Goal: Task Accomplishment & Management: Use online tool/utility

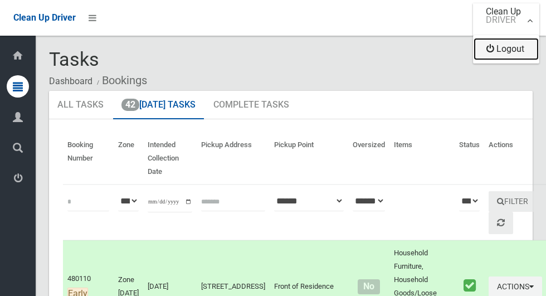
click at [512, 52] on link "Logout" at bounding box center [506, 49] width 65 height 22
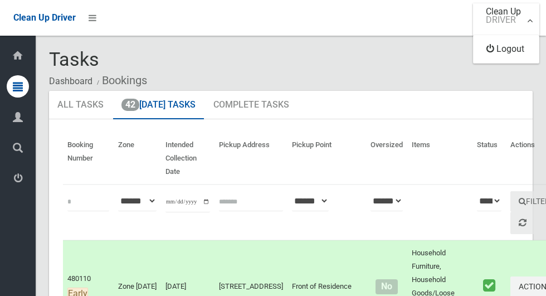
scroll to position [4743, 0]
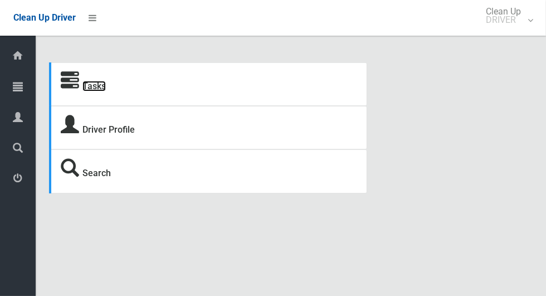
click at [91, 83] on link "Tasks" at bounding box center [93, 86] width 23 height 11
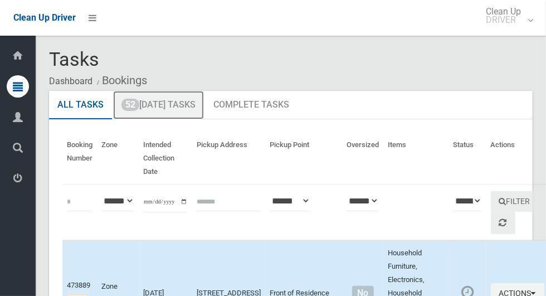
click at [166, 110] on link "52 Today's Tasks" at bounding box center [158, 105] width 91 height 29
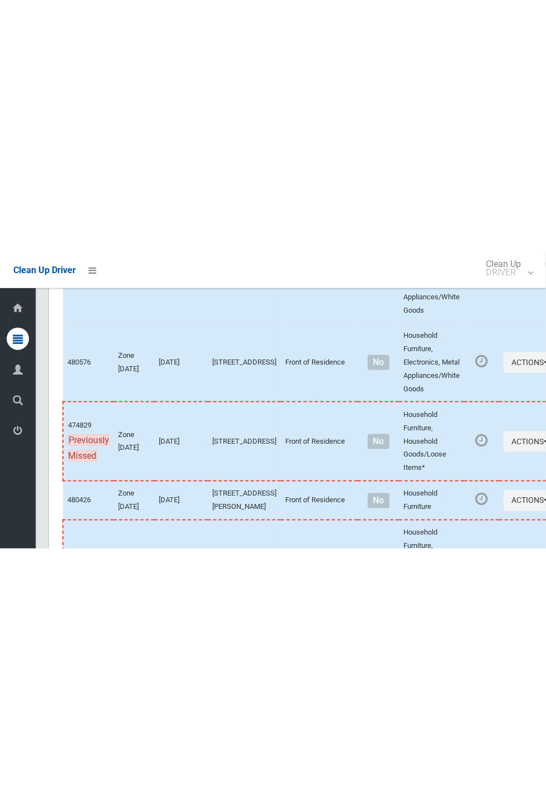
scroll to position [5268, 0]
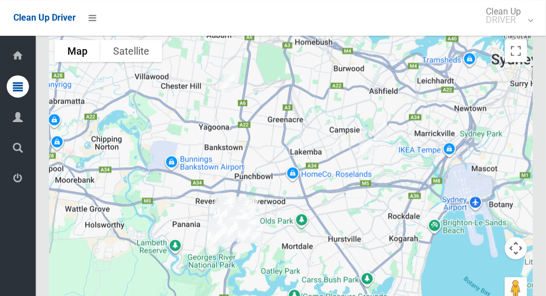
scroll to position [5674, 0]
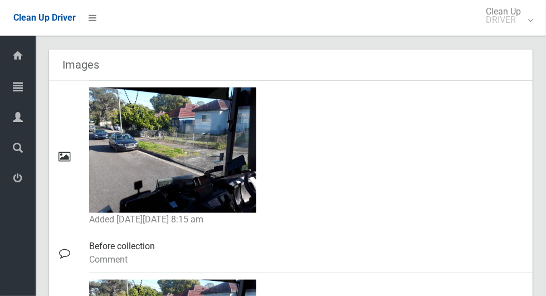
scroll to position [659, 0]
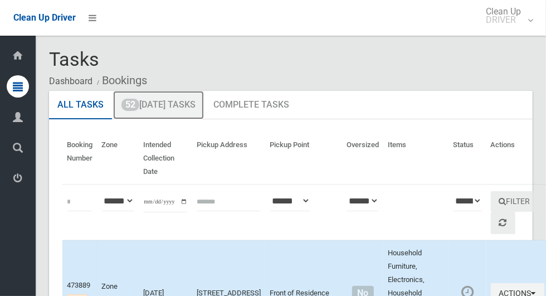
click at [192, 109] on link "52 Today's Tasks" at bounding box center [158, 105] width 91 height 29
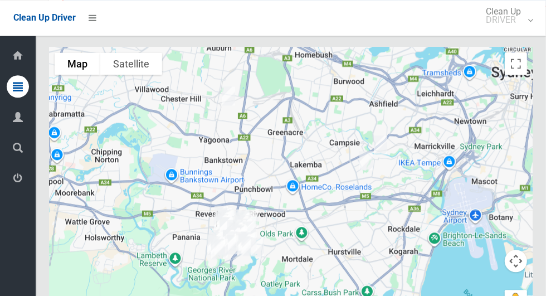
scroll to position [5657, 0]
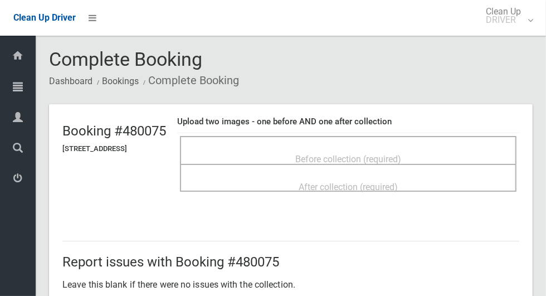
click at [401, 154] on span "Before collection (required)" at bounding box center [348, 159] width 106 height 11
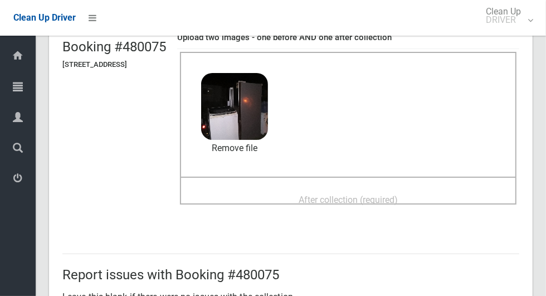
scroll to position [85, 0]
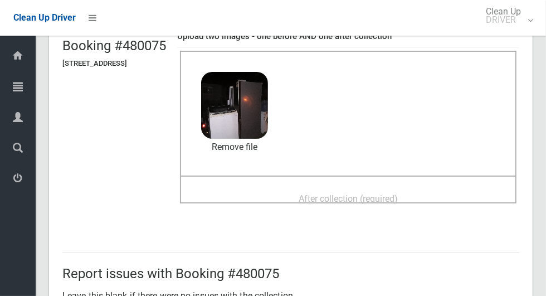
click at [398, 193] on span "After collection (required)" at bounding box center [348, 198] width 99 height 11
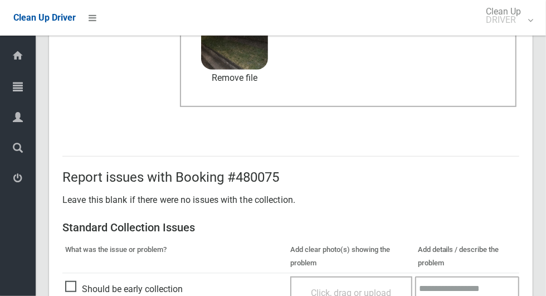
scroll to position [912, 0]
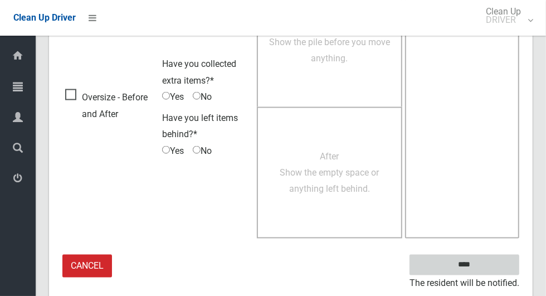
click at [484, 271] on input "****" at bounding box center [465, 265] width 110 height 21
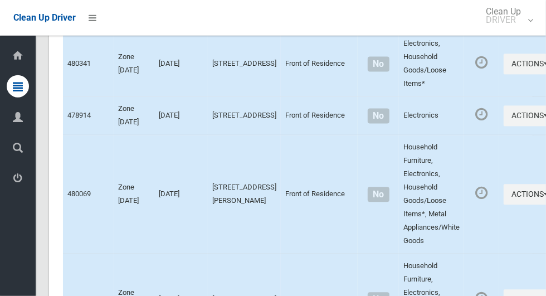
scroll to position [5916, 0]
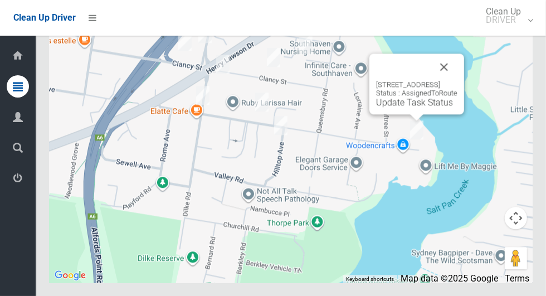
click at [458, 80] on button "Close" at bounding box center [444, 67] width 27 height 27
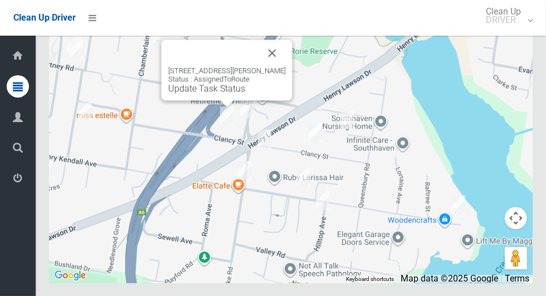
click at [286, 66] on button "Close" at bounding box center [272, 53] width 27 height 27
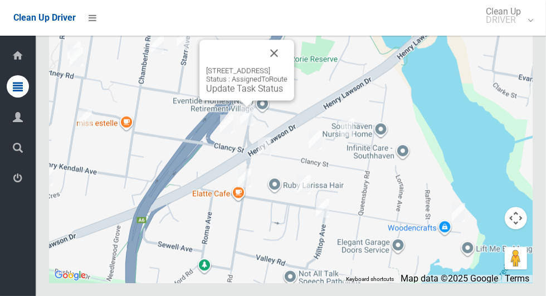
click at [288, 66] on button "Close" at bounding box center [274, 53] width 27 height 27
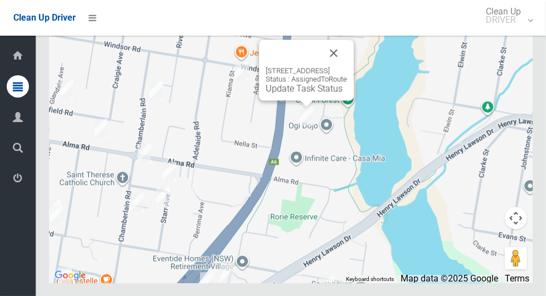
click at [347, 66] on button "Close" at bounding box center [333, 53] width 27 height 27
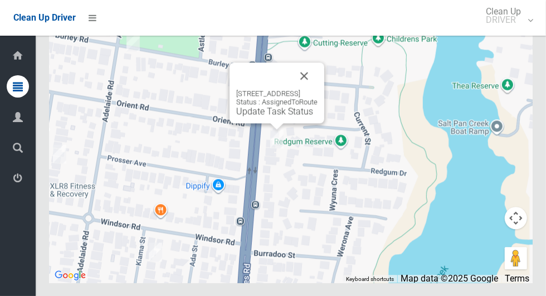
click at [318, 89] on button "Close" at bounding box center [304, 75] width 27 height 27
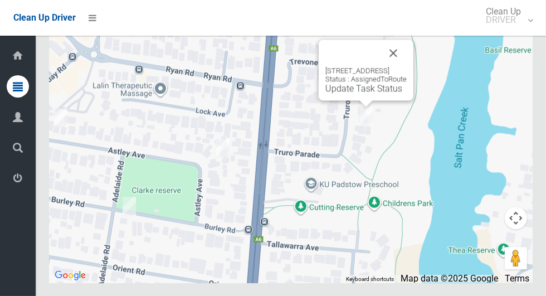
click at [407, 66] on button "Close" at bounding box center [393, 53] width 27 height 27
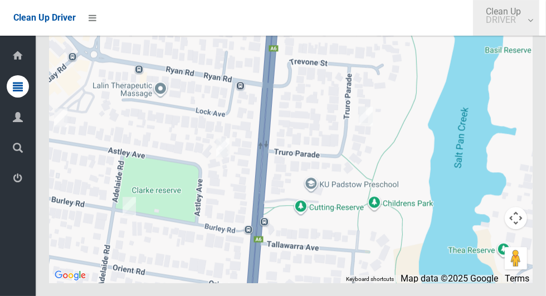
click at [508, 33] on link "Clean Up DRIVER" at bounding box center [506, 18] width 66 height 36
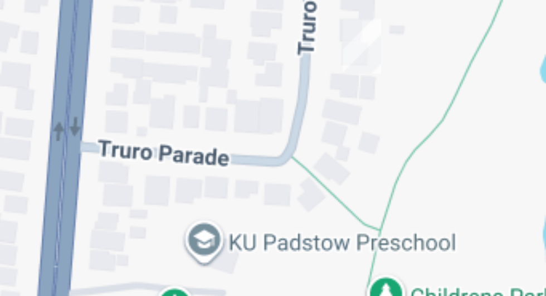
click at [337, 158] on div at bounding box center [273, 148] width 546 height 296
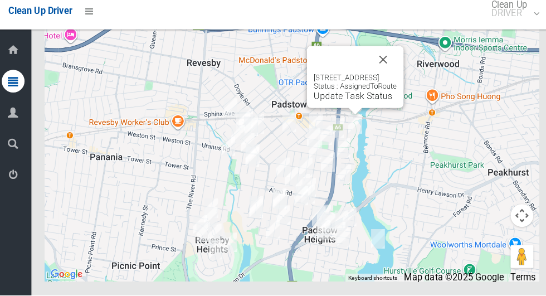
scroll to position [5818, 0]
click at [344, 113] on div "20 Truro Parade, PADSTOW NSW 2211 Status : AssignedToRoute Update Task Status" at bounding box center [352, 82] width 95 height 61
click at [349, 113] on div "20 Truro Parade, PADSTOW NSW 2211 Status : AssignedToRoute Update Task Status" at bounding box center [352, 82] width 95 height 61
click at [319, 106] on link "Update Task Status" at bounding box center [350, 100] width 77 height 11
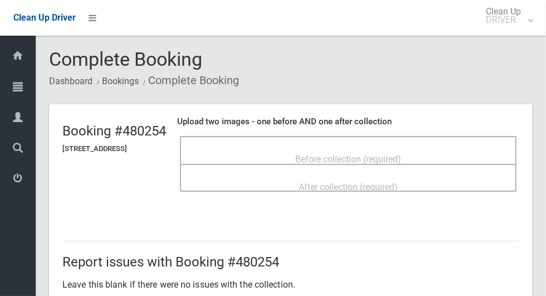
click at [434, 154] on div "Before collection (required)" at bounding box center [348, 158] width 312 height 21
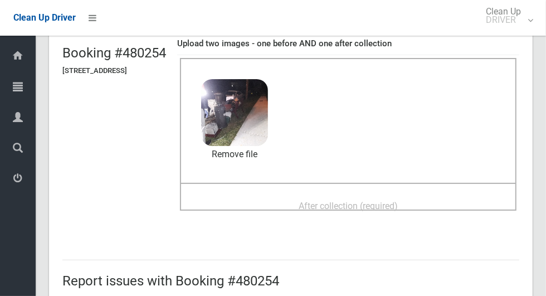
scroll to position [78, 0]
click at [398, 201] on span "After collection (required)" at bounding box center [348, 206] width 99 height 11
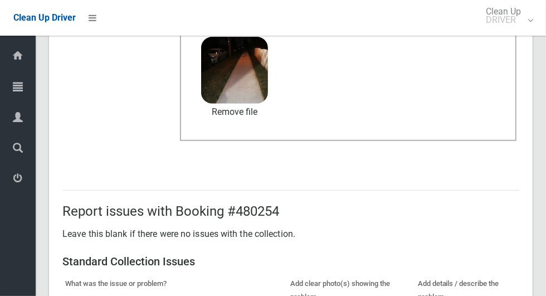
scroll to position [912, 0]
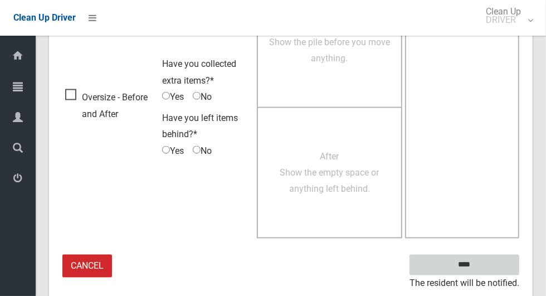
click at [487, 265] on input "****" at bounding box center [465, 265] width 110 height 21
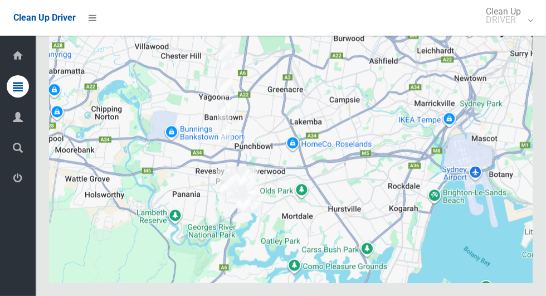
scroll to position [5916, 0]
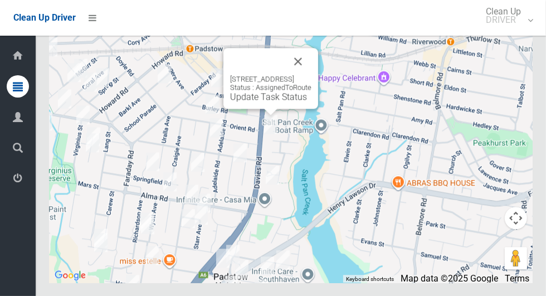
click at [312, 75] on button "Close" at bounding box center [298, 61] width 27 height 27
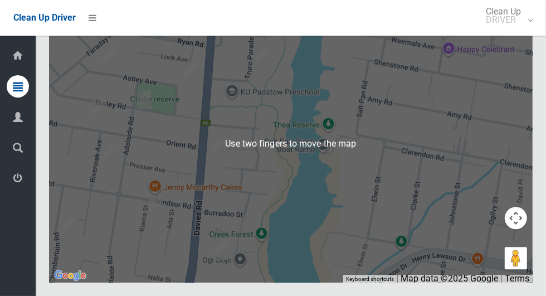
scroll to position [5916, 0]
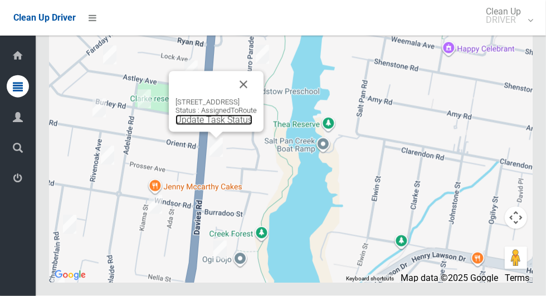
click at [206, 125] on link "Update Task Status" at bounding box center [214, 120] width 77 height 11
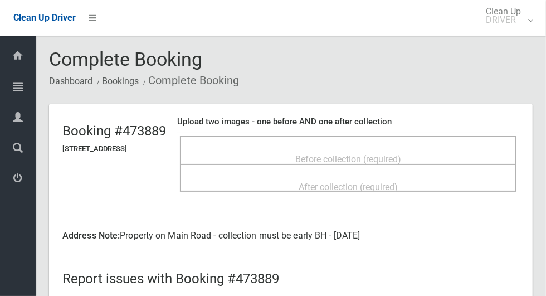
click at [357, 154] on span "Before collection (required)" at bounding box center [348, 159] width 106 height 11
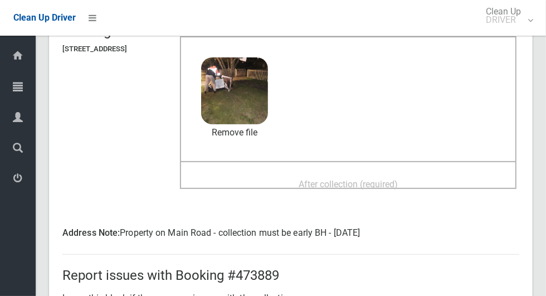
scroll to position [101, 0]
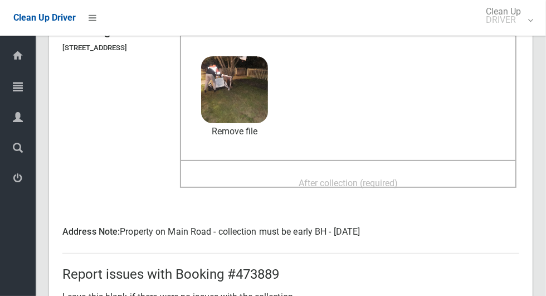
click at [398, 178] on span "After collection (required)" at bounding box center [348, 183] width 99 height 11
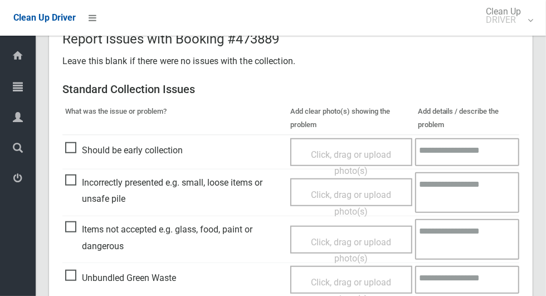
scroll to position [433, 0]
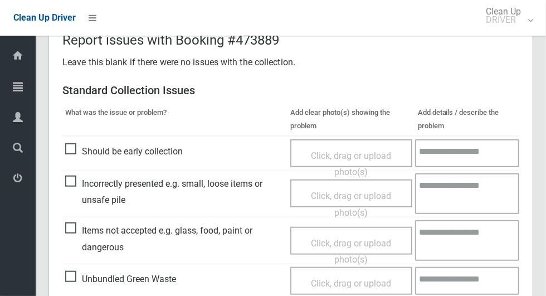
click at [78, 236] on span "Items not accepted e.g. glass, food, paint or dangerous" at bounding box center [175, 238] width 220 height 33
click at [354, 239] on span "Click, drag or upload photo(s)" at bounding box center [351, 251] width 80 height 27
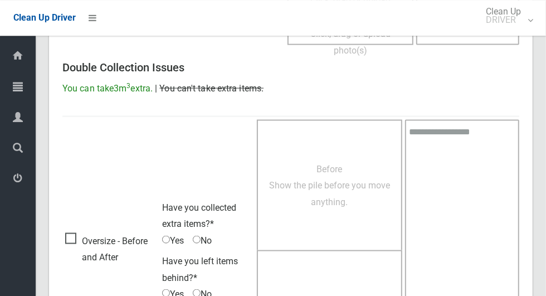
scroll to position [928, 0]
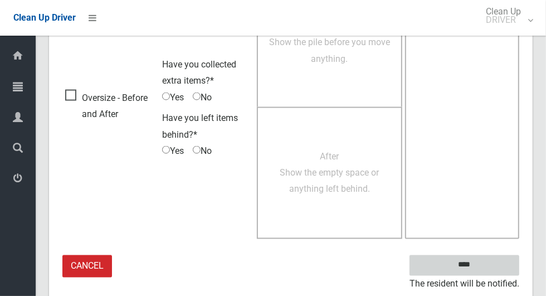
click at [486, 264] on input "****" at bounding box center [465, 265] width 110 height 21
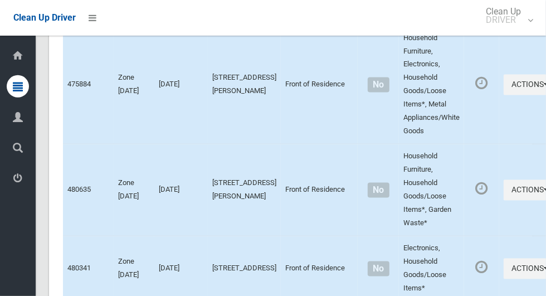
scroll to position [5916, 0]
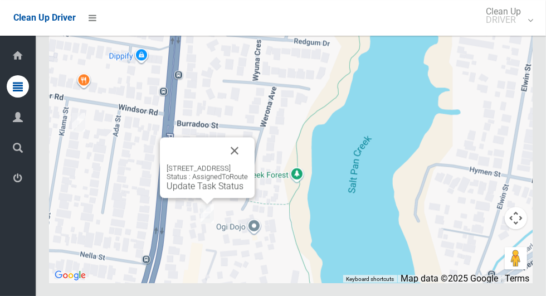
click at [200, 191] on link "Update Task Status" at bounding box center [205, 186] width 77 height 11
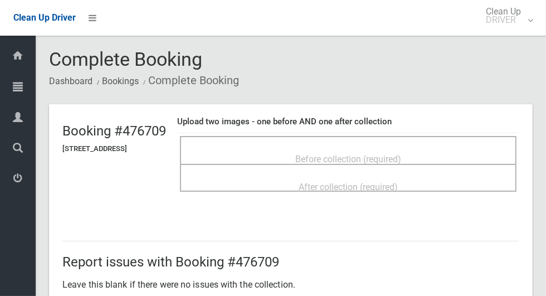
click at [386, 154] on span "Before collection (required)" at bounding box center [348, 159] width 106 height 11
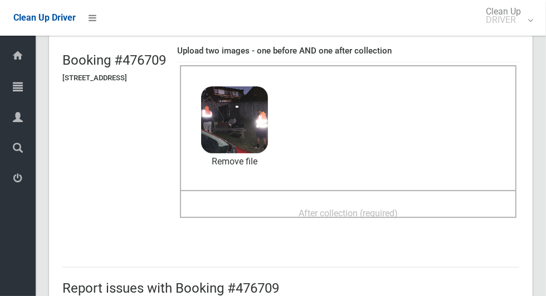
scroll to position [90, 0]
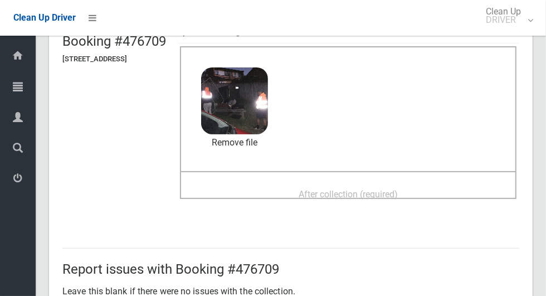
click at [446, 191] on div "After collection (required)" at bounding box center [348, 193] width 312 height 21
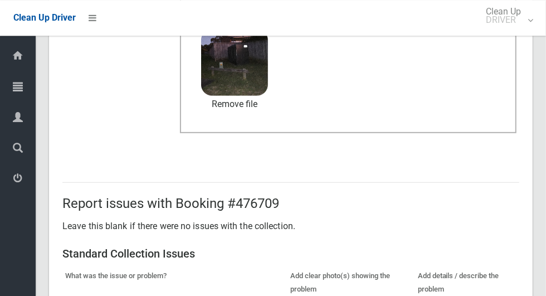
scroll to position [576, 0]
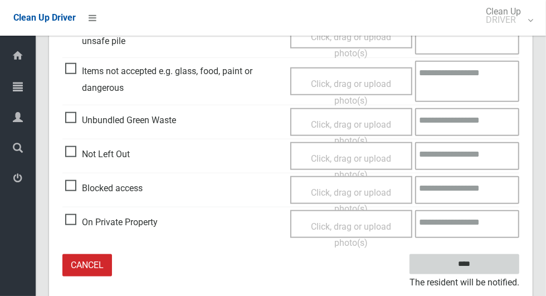
click at [486, 267] on input "****" at bounding box center [465, 264] width 110 height 21
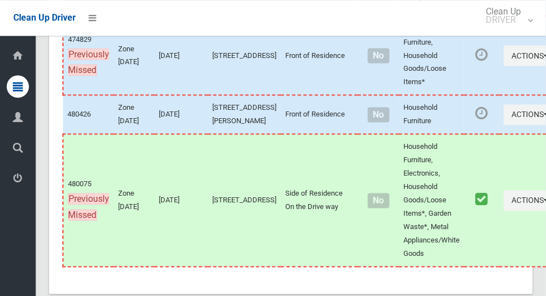
scroll to position [5916, 0]
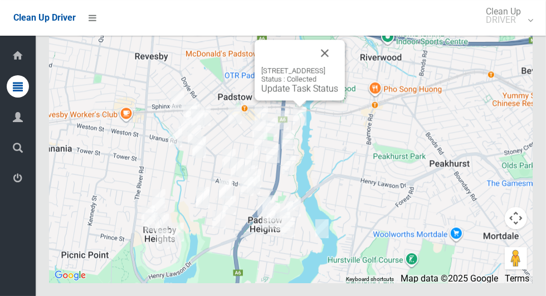
click at [338, 66] on button "Close" at bounding box center [325, 53] width 27 height 27
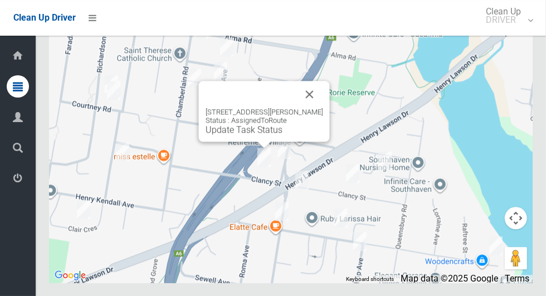
click at [323, 108] on button "Close" at bounding box center [310, 94] width 27 height 27
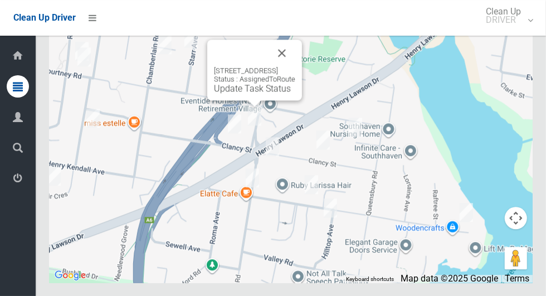
click at [295, 66] on button "Close" at bounding box center [282, 53] width 27 height 27
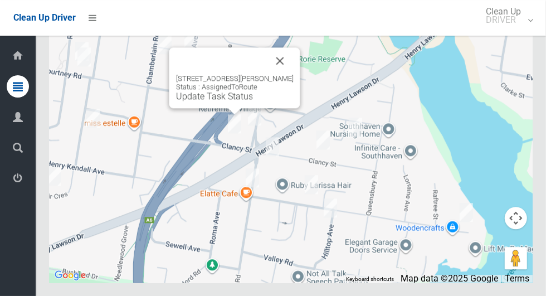
click at [213, 101] on link "Update Task Status" at bounding box center [214, 96] width 77 height 11
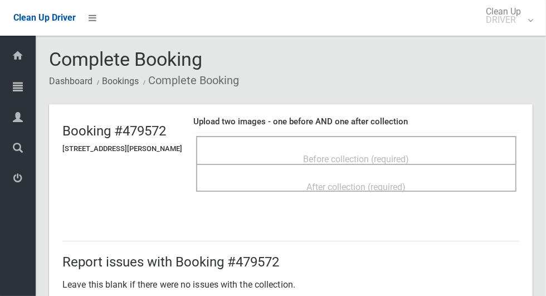
click at [333, 148] on div "Before collection (required)" at bounding box center [356, 158] width 296 height 21
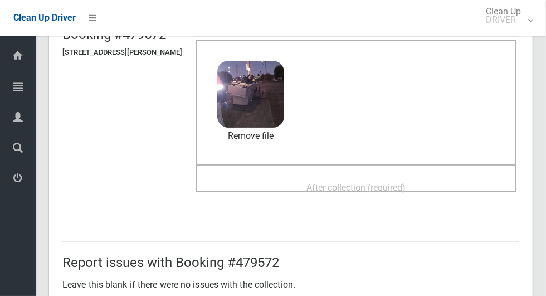
scroll to position [96, 0]
click at [443, 177] on div "After collection (required)" at bounding box center [356, 187] width 296 height 21
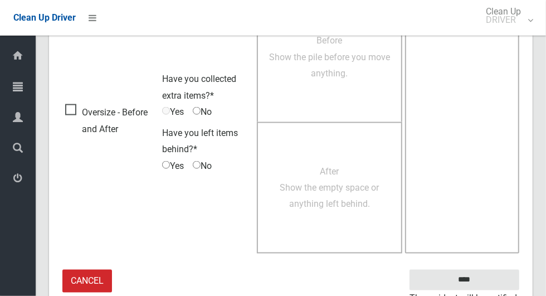
scroll to position [912, 0]
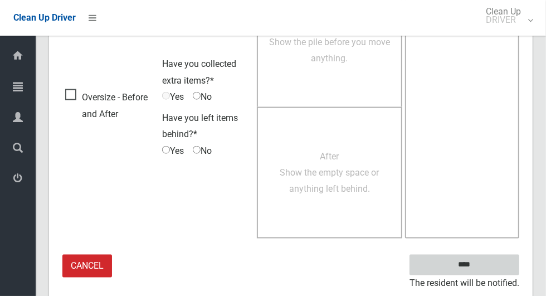
click at [484, 267] on input "****" at bounding box center [465, 265] width 110 height 21
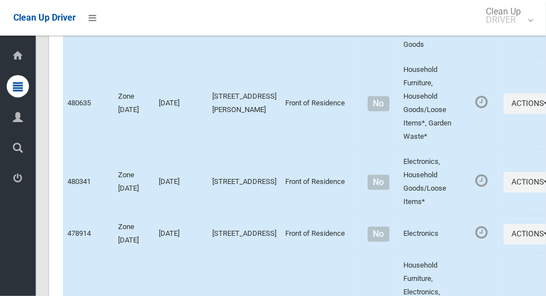
scroll to position [5916, 0]
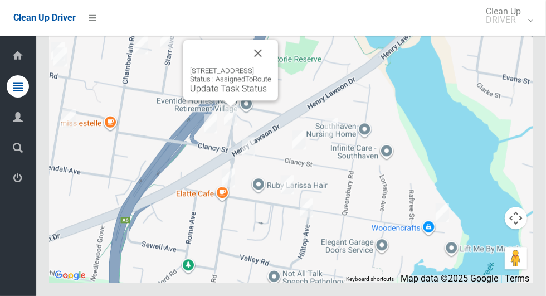
click at [227, 94] on link "Update Task Status" at bounding box center [228, 88] width 77 height 11
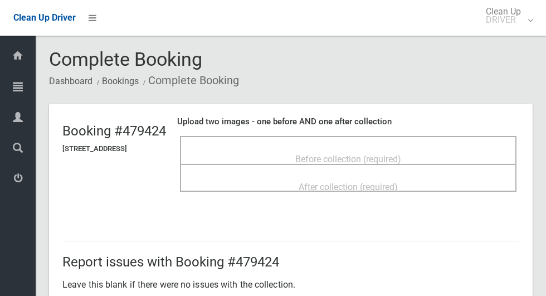
click at [371, 154] on span "Before collection (required)" at bounding box center [348, 159] width 106 height 11
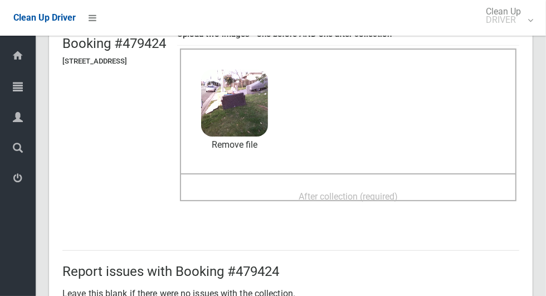
scroll to position [86, 0]
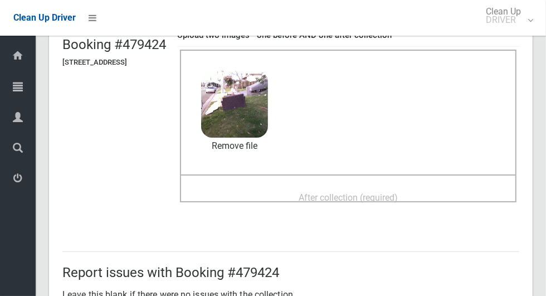
click at [453, 189] on div "After collection (required)" at bounding box center [348, 197] width 312 height 21
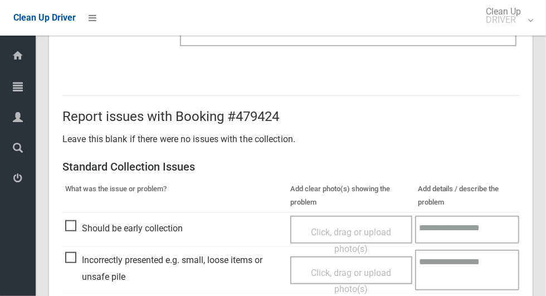
scroll to position [912, 0]
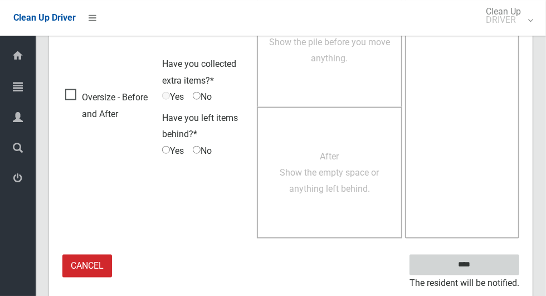
click at [484, 271] on input "****" at bounding box center [465, 265] width 110 height 21
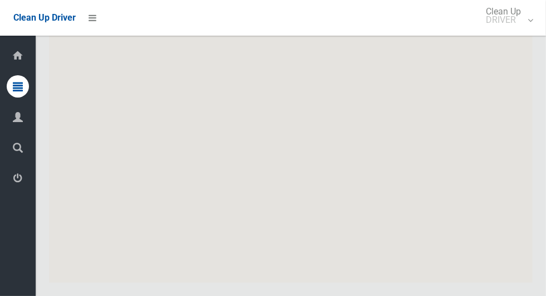
scroll to position [5916, 0]
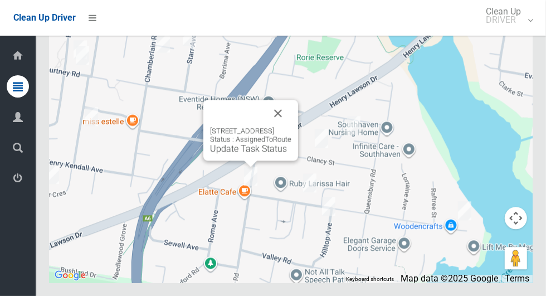
click at [292, 127] on button "Close" at bounding box center [278, 113] width 27 height 27
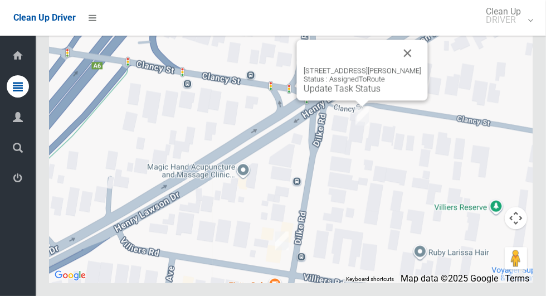
click at [421, 66] on button "Close" at bounding box center [408, 53] width 27 height 27
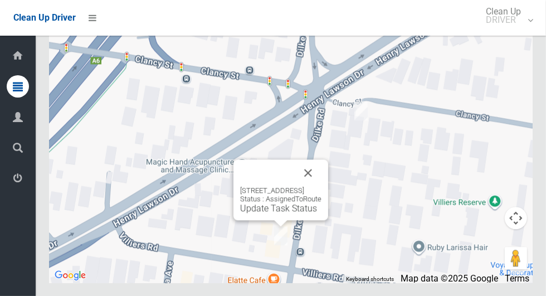
click at [322, 186] on button "Close" at bounding box center [308, 172] width 27 height 27
click at [273, 213] on link "Update Task Status" at bounding box center [278, 208] width 77 height 11
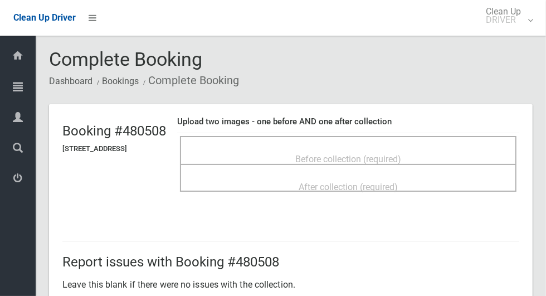
click at [438, 152] on div "Before collection (required)" at bounding box center [348, 158] width 312 height 21
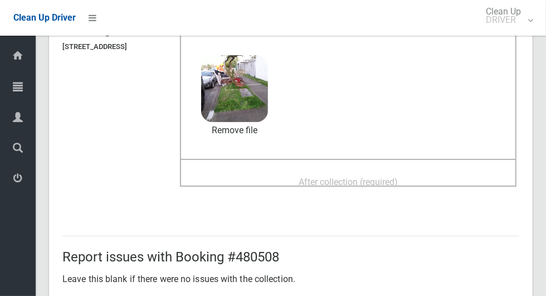
scroll to position [107, 0]
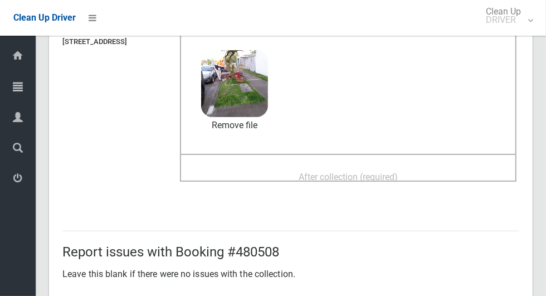
click at [456, 167] on div "After collection (required)" at bounding box center [348, 176] width 312 height 21
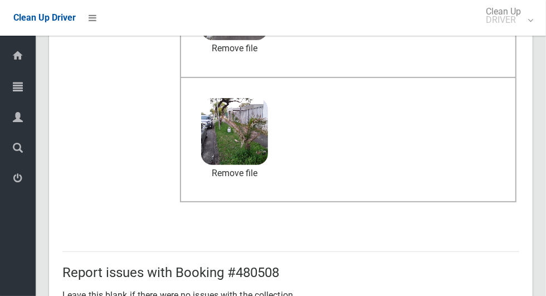
scroll to position [912, 0]
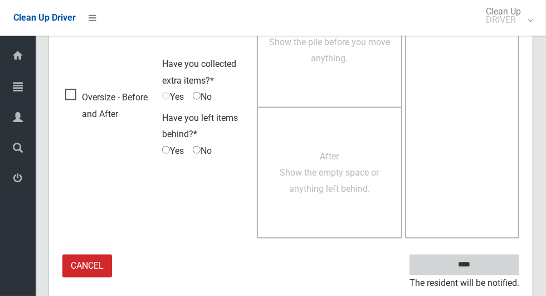
click at [484, 268] on input "****" at bounding box center [465, 265] width 110 height 21
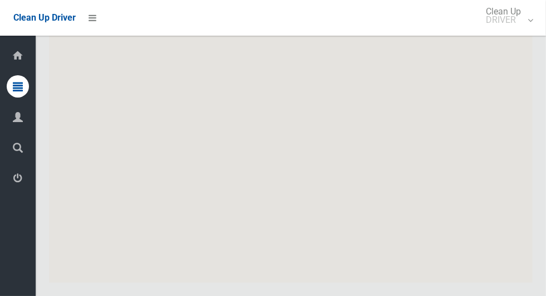
scroll to position [5916, 0]
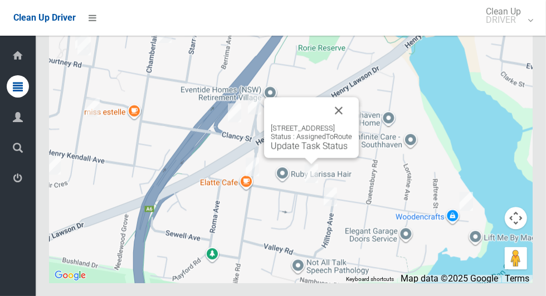
click at [298, 151] on link "Update Task Status" at bounding box center [309, 145] width 77 height 11
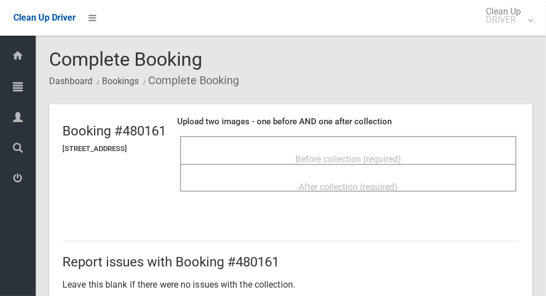
click at [390, 154] on span "Before collection (required)" at bounding box center [348, 159] width 106 height 11
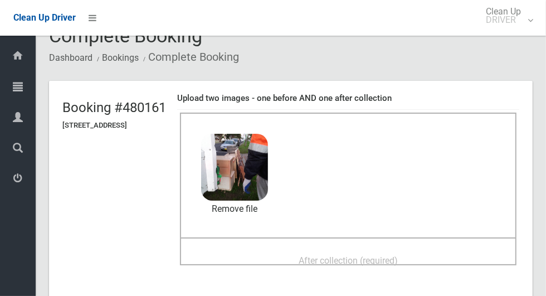
scroll to position [82, 0]
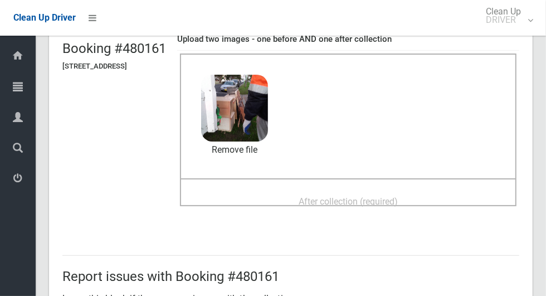
click at [396, 174] on div "Before collection (required) 2.2 MB 2025-08-2806.14.368161539928328445840.jpg C…" at bounding box center [348, 116] width 337 height 125
click at [398, 196] on span "After collection (required)" at bounding box center [348, 201] width 99 height 11
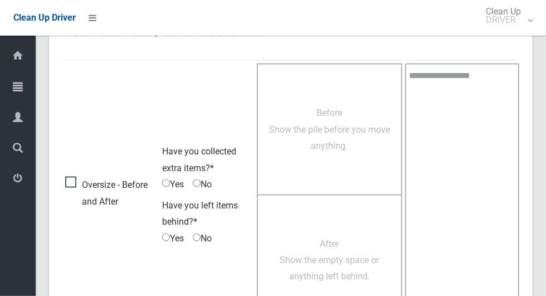
scroll to position [912, 0]
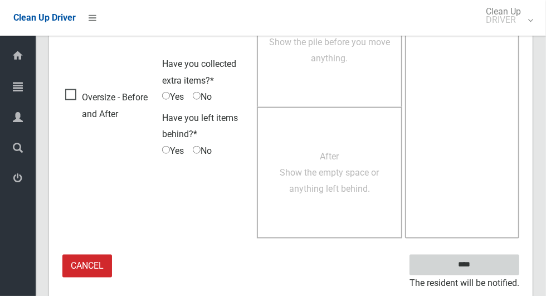
click at [484, 271] on input "****" at bounding box center [465, 265] width 110 height 21
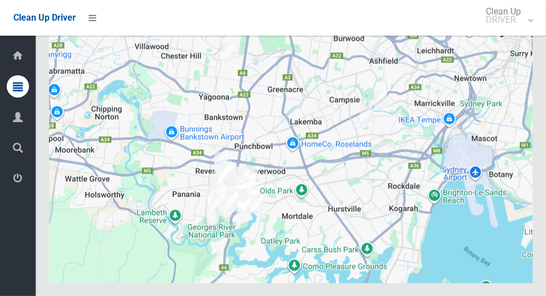
scroll to position [5916, 0]
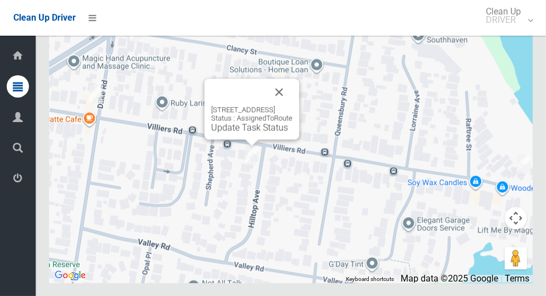
click at [234, 133] on link "Update Task Status" at bounding box center [249, 127] width 77 height 11
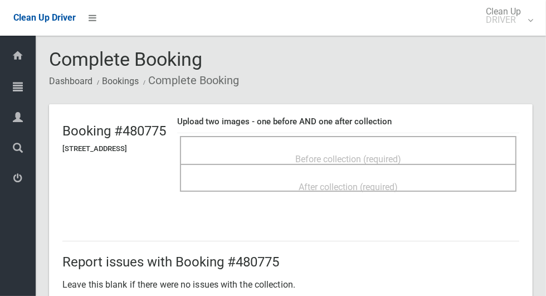
click at [450, 151] on div "Before collection (required)" at bounding box center [348, 158] width 312 height 21
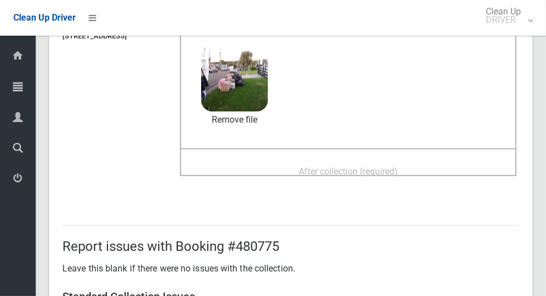
scroll to position [113, 0]
click at [398, 168] on span "After collection (required)" at bounding box center [348, 171] width 99 height 11
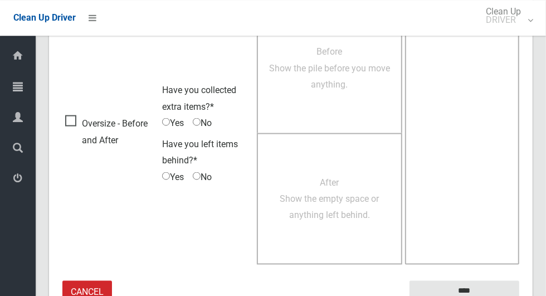
scroll to position [912, 0]
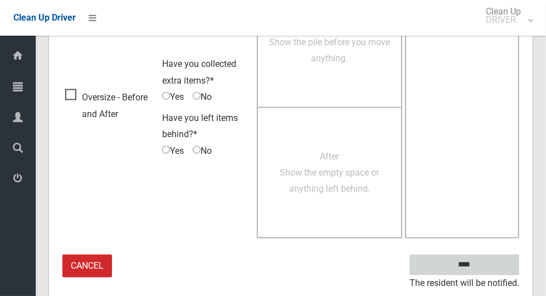
click at [484, 269] on input "****" at bounding box center [465, 265] width 110 height 21
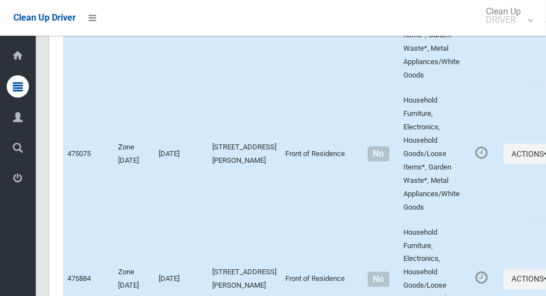
scroll to position [5916, 0]
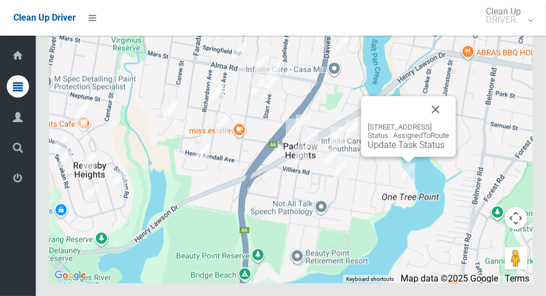
click at [393, 150] on link "Update Task Status" at bounding box center [406, 144] width 77 height 11
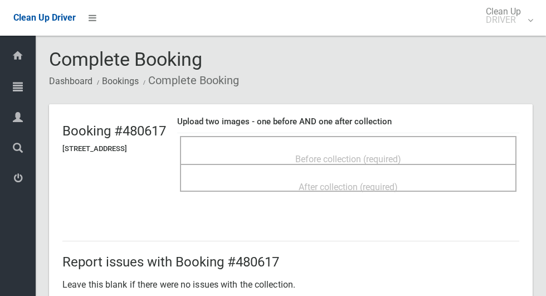
click at [327, 154] on span "Before collection (required)" at bounding box center [348, 159] width 106 height 11
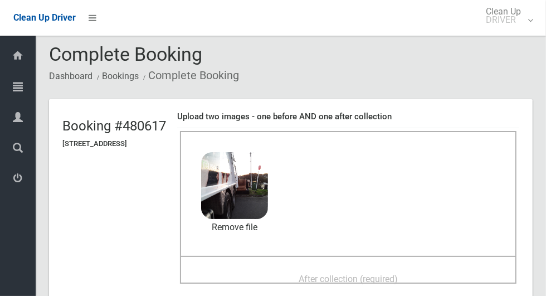
scroll to position [43, 0]
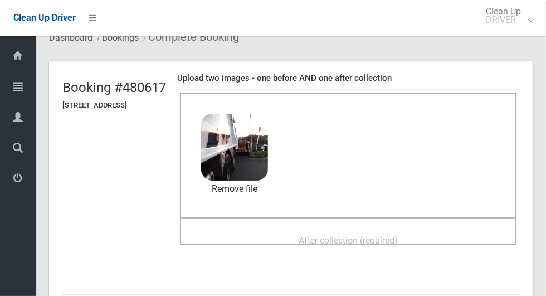
click at [443, 230] on div "After collection (required)" at bounding box center [348, 240] width 312 height 21
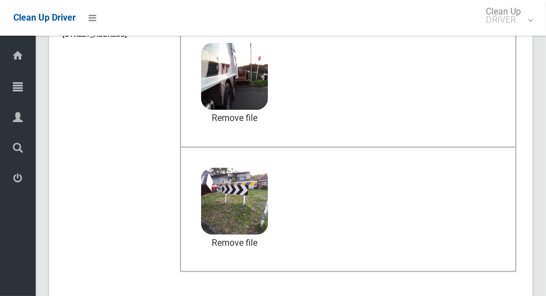
scroll to position [912, 0]
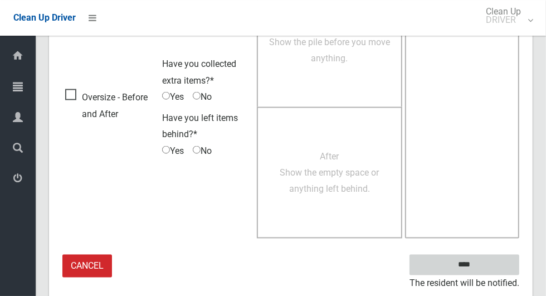
click at [485, 267] on input "****" at bounding box center [465, 265] width 110 height 21
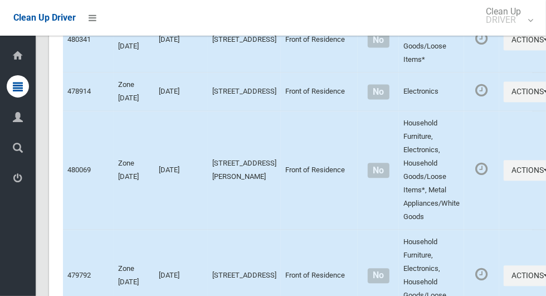
scroll to position [5916, 0]
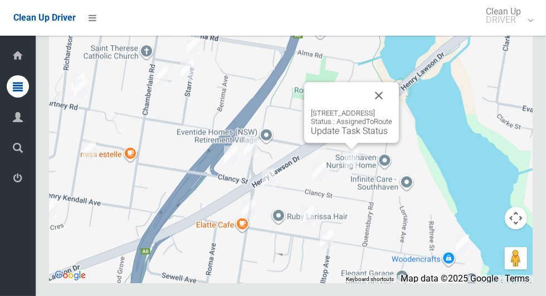
click at [392, 109] on button "Close" at bounding box center [379, 95] width 27 height 27
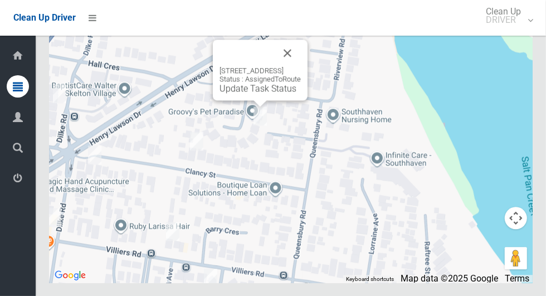
click at [237, 100] on div "9 Mc Intosh Avenue, PADSTOW HEIGHTS NSW 2211 Status : AssignedToRoute Update Ta…" at bounding box center [260, 70] width 95 height 61
click at [239, 94] on link "Update Task Status" at bounding box center [258, 88] width 77 height 11
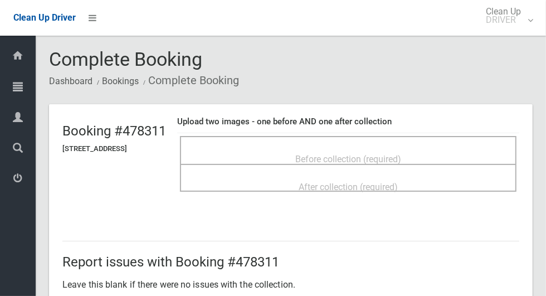
click at [453, 150] on div "Before collection (required)" at bounding box center [348, 158] width 312 height 21
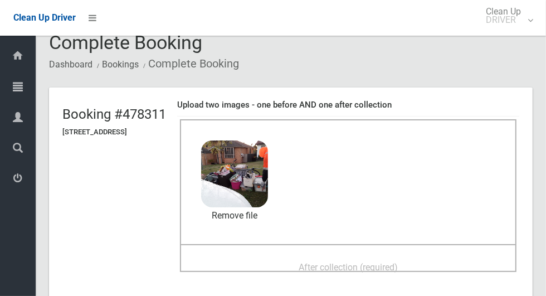
scroll to position [92, 0]
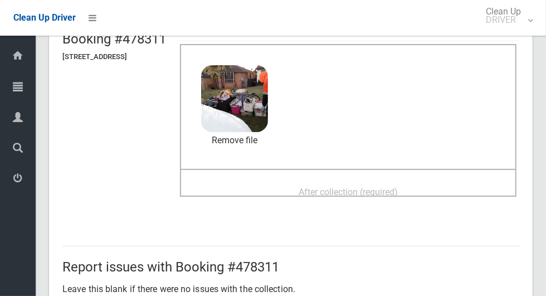
click at [398, 189] on span "After collection (required)" at bounding box center [348, 192] width 99 height 11
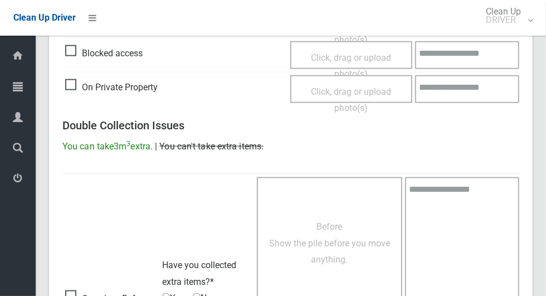
scroll to position [912, 0]
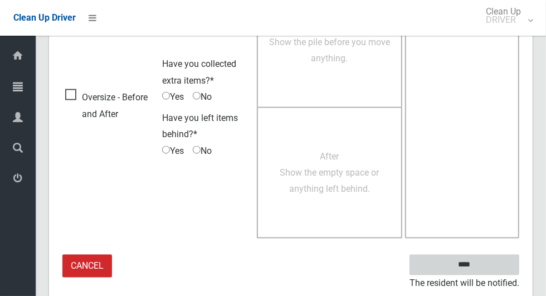
click at [484, 271] on input "****" at bounding box center [465, 265] width 110 height 21
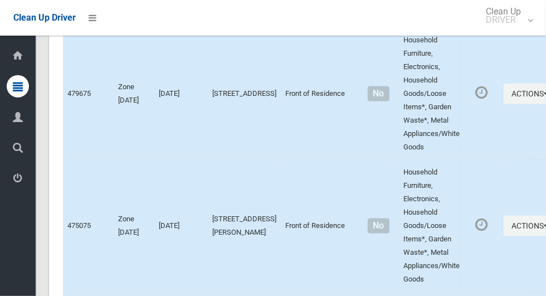
scroll to position [5916, 0]
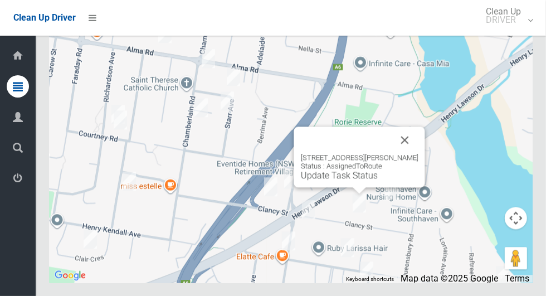
click at [419, 153] on button "Close" at bounding box center [405, 140] width 27 height 27
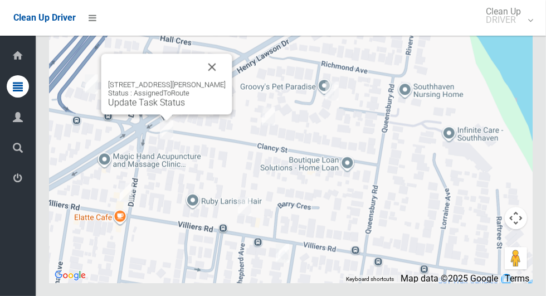
click at [153, 108] on link "Update Task Status" at bounding box center [146, 102] width 77 height 11
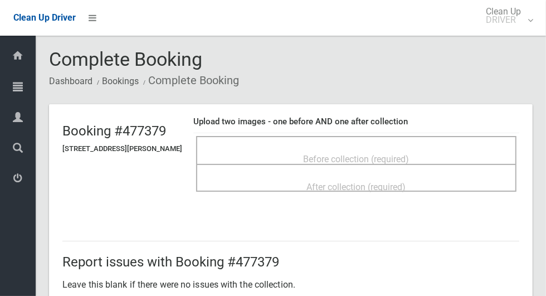
click at [410, 154] on span "Before collection (required)" at bounding box center [357, 159] width 106 height 11
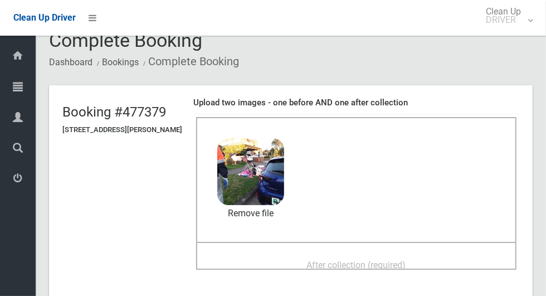
scroll to position [91, 0]
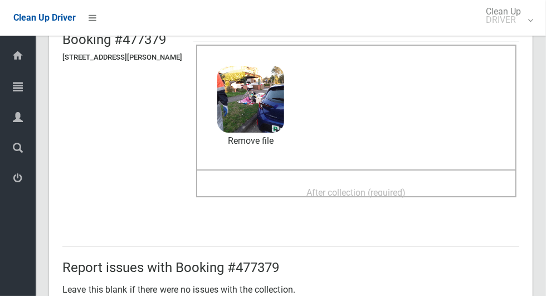
click at [477, 189] on div "After collection (required)" at bounding box center [356, 192] width 296 height 21
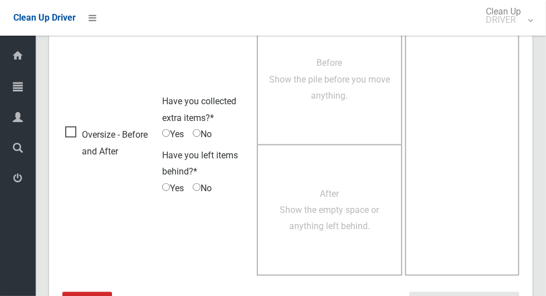
scroll to position [912, 0]
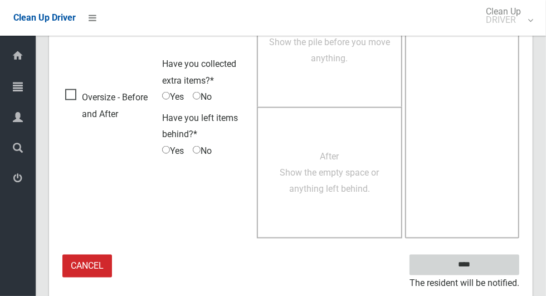
click at [484, 269] on input "****" at bounding box center [465, 265] width 110 height 21
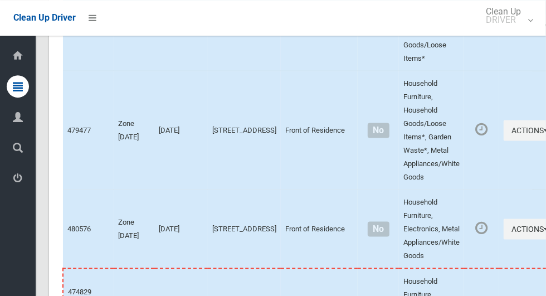
scroll to position [5916, 0]
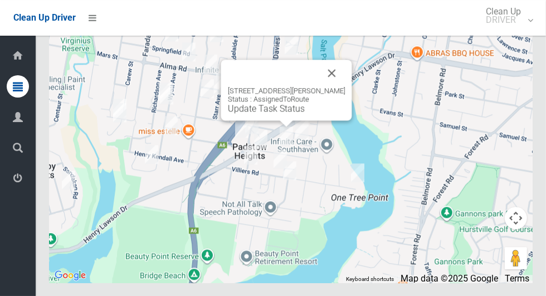
click at [269, 114] on link "Update Task Status" at bounding box center [266, 108] width 77 height 11
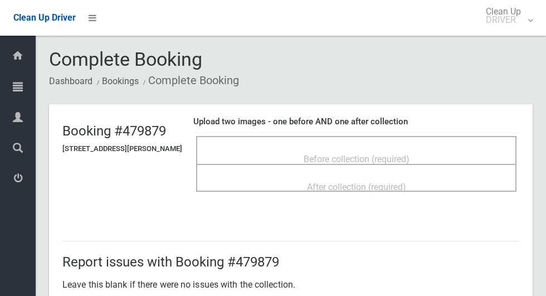
click at [326, 154] on span "Before collection (required)" at bounding box center [357, 159] width 106 height 11
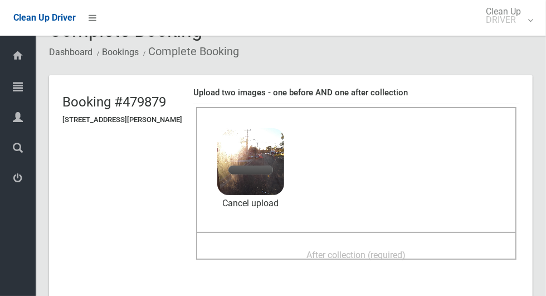
scroll to position [41, 0]
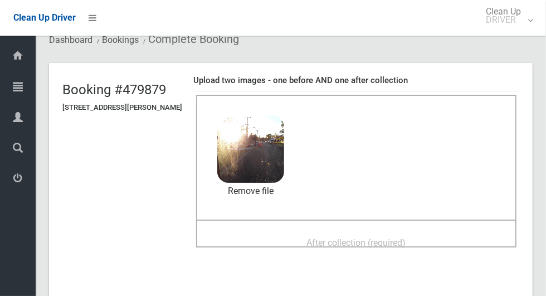
click at [406, 237] on span "After collection (required)" at bounding box center [356, 242] width 99 height 11
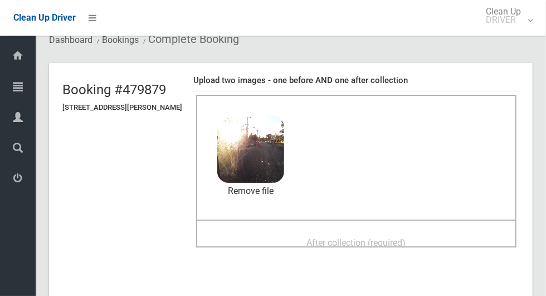
click at [406, 237] on span "After collection (required)" at bounding box center [356, 242] width 99 height 11
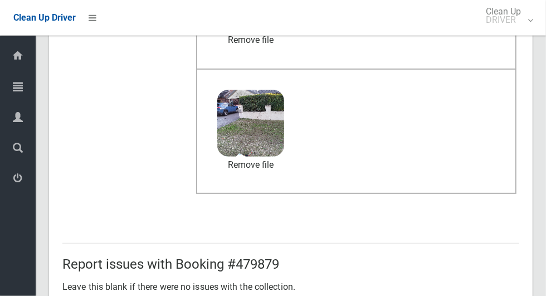
scroll to position [912, 0]
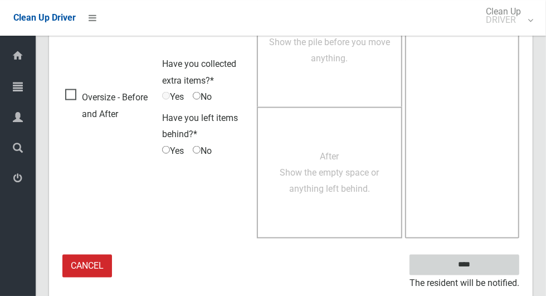
click at [484, 271] on input "****" at bounding box center [465, 265] width 110 height 21
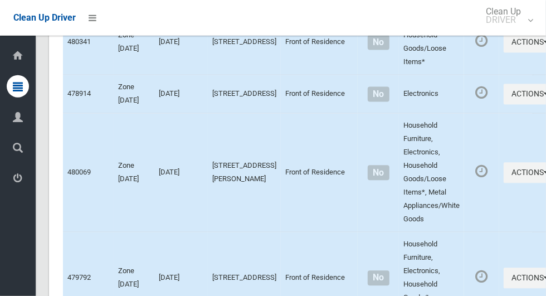
scroll to position [5916, 0]
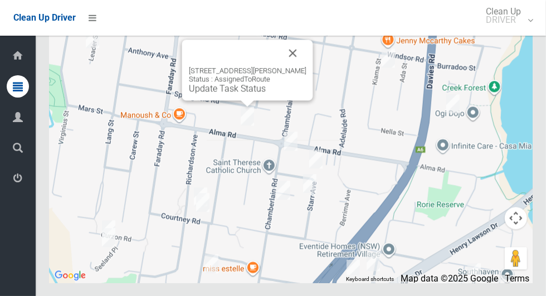
click at [294, 66] on button "Close" at bounding box center [293, 53] width 27 height 27
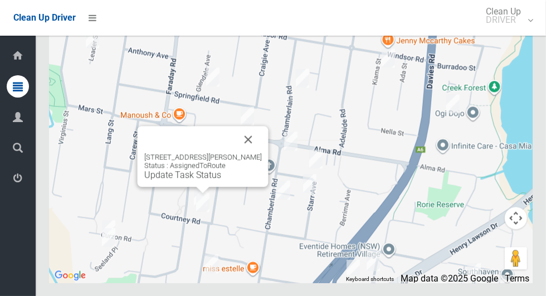
click at [262, 153] on button "Close" at bounding box center [248, 139] width 27 height 27
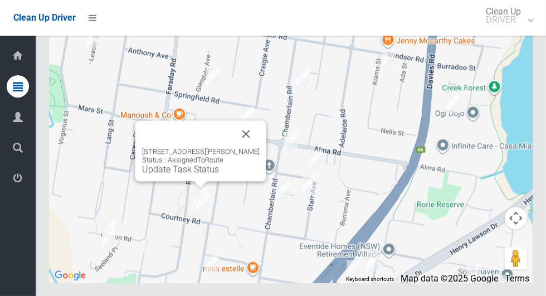
click at [260, 147] on button "Close" at bounding box center [246, 133] width 27 height 27
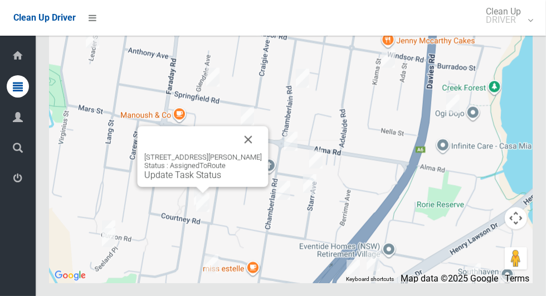
click at [262, 153] on button "Close" at bounding box center [248, 139] width 27 height 27
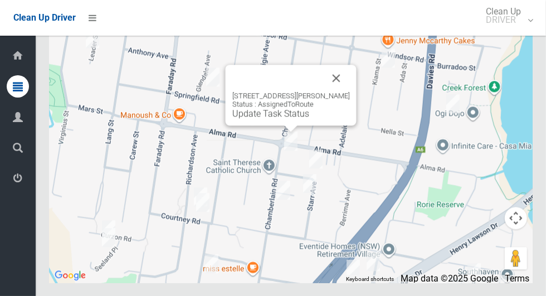
click at [350, 91] on button "Close" at bounding box center [336, 78] width 27 height 27
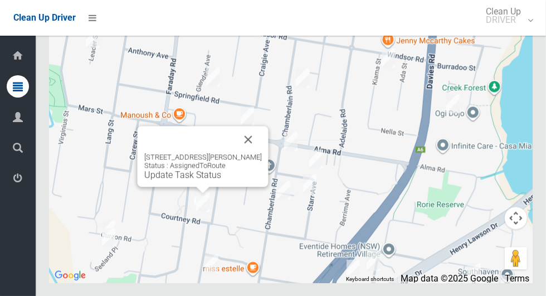
click at [261, 153] on button "Close" at bounding box center [248, 139] width 27 height 27
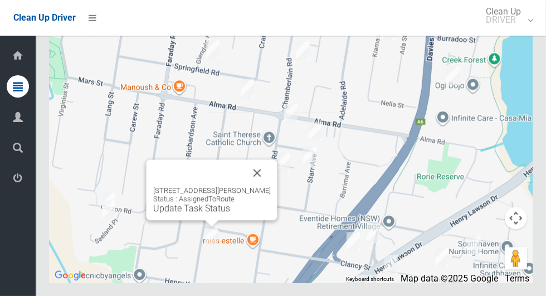
click at [271, 186] on button "Close" at bounding box center [257, 172] width 27 height 27
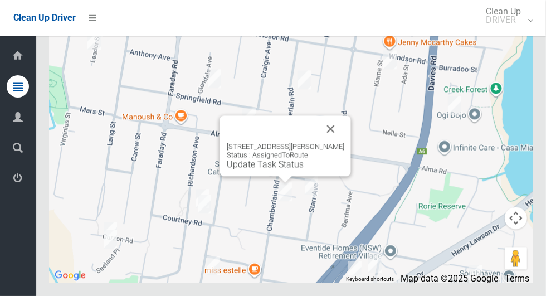
click at [344, 142] on button "Close" at bounding box center [331, 128] width 27 height 27
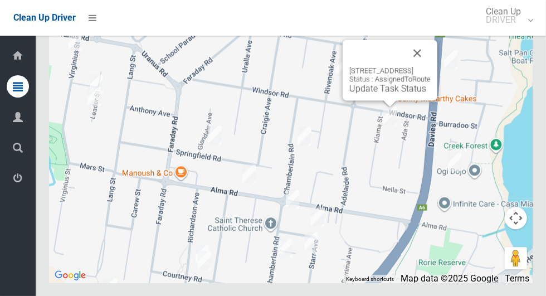
click at [431, 66] on button "Close" at bounding box center [417, 53] width 27 height 27
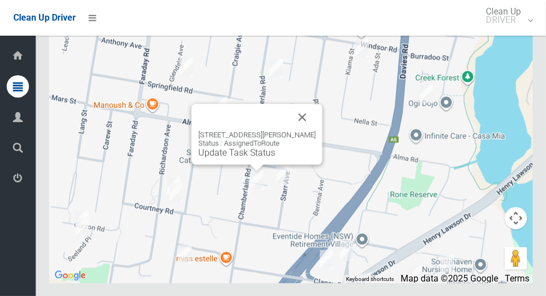
click at [316, 130] on button "Close" at bounding box center [302, 117] width 27 height 27
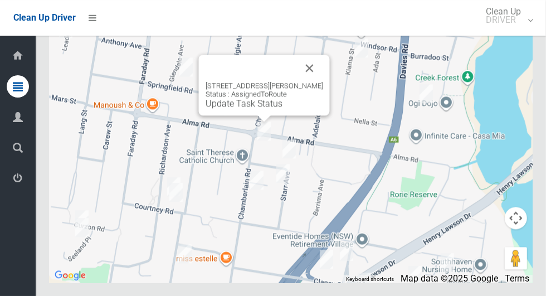
click at [323, 81] on button "Close" at bounding box center [310, 68] width 27 height 27
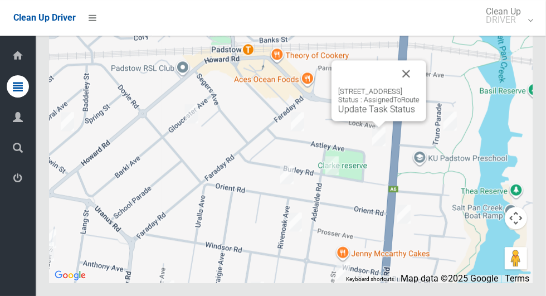
click at [420, 87] on button "Close" at bounding box center [406, 73] width 27 height 27
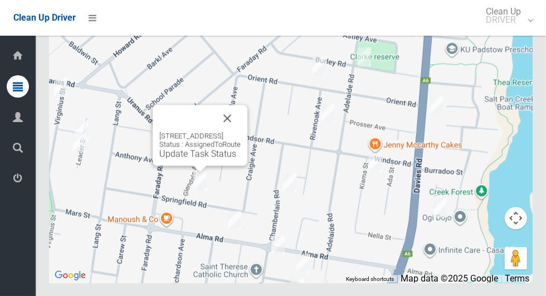
click at [241, 132] on button "Close" at bounding box center [227, 118] width 27 height 27
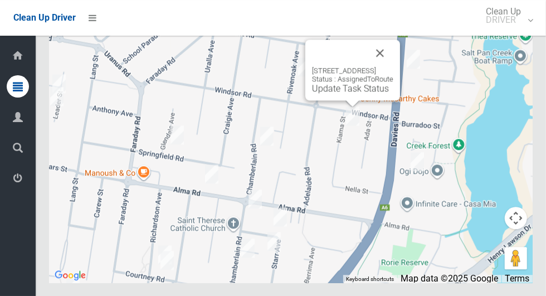
click at [356, 100] on div "1 Kiama Street, PADSTOW NSW 2211 Status : AssignedToRoute Update Task Status" at bounding box center [352, 70] width 95 height 61
click at [356, 94] on link "Update Task Status" at bounding box center [350, 88] width 77 height 11
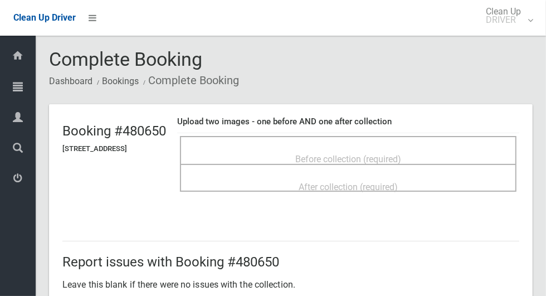
click at [441, 157] on div "Before collection (required)" at bounding box center [348, 158] width 312 height 21
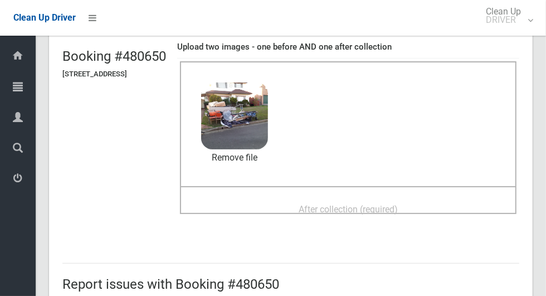
scroll to position [106, 0]
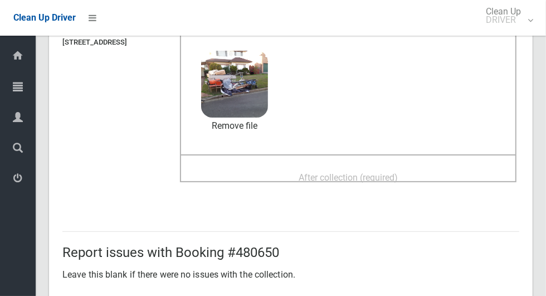
click at [446, 167] on div "After collection (required)" at bounding box center [348, 177] width 312 height 21
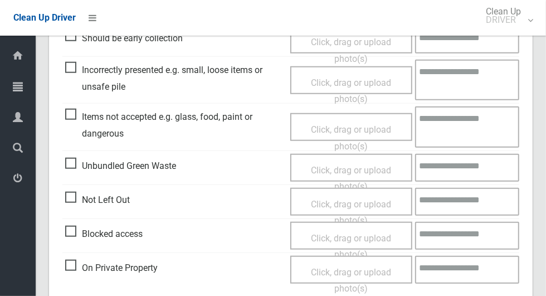
scroll to position [912, 0]
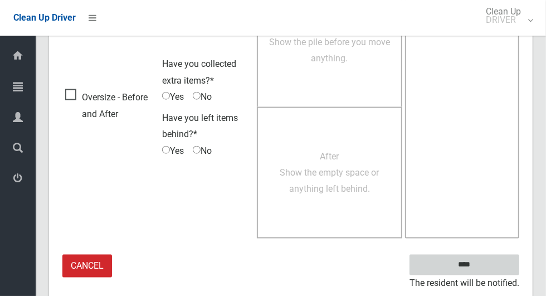
click at [482, 271] on input "****" at bounding box center [465, 265] width 110 height 21
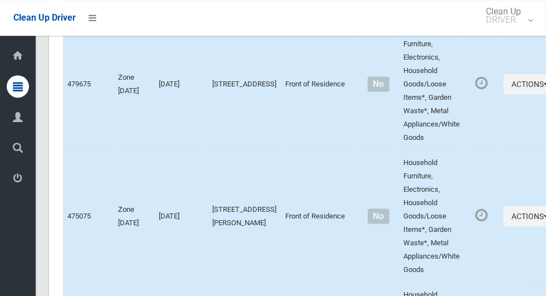
scroll to position [5916, 0]
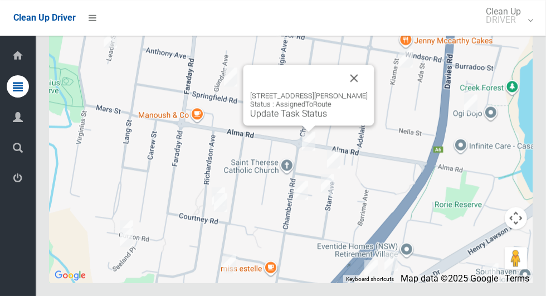
click at [367, 91] on button "Close" at bounding box center [354, 78] width 27 height 27
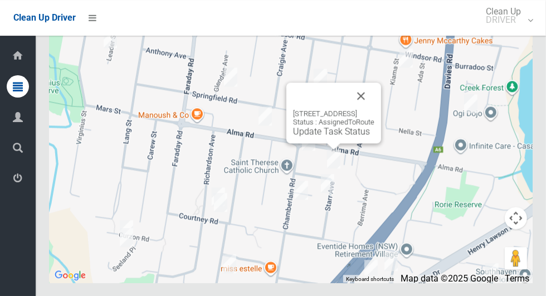
click at [375, 109] on button "Close" at bounding box center [361, 95] width 27 height 27
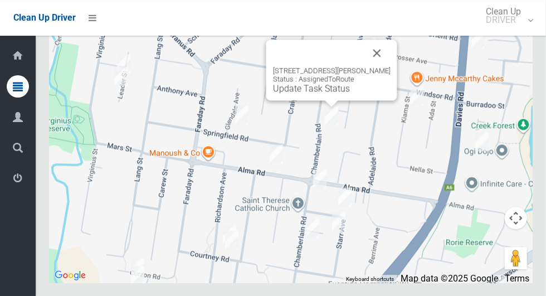
click at [329, 100] on div "19b Chamberlain Road, PADSTOW NSW 2211 Status : AssignedToRoute Update Task Sta…" at bounding box center [331, 70] width 131 height 61
click at [326, 94] on link "Update Task Status" at bounding box center [311, 88] width 77 height 11
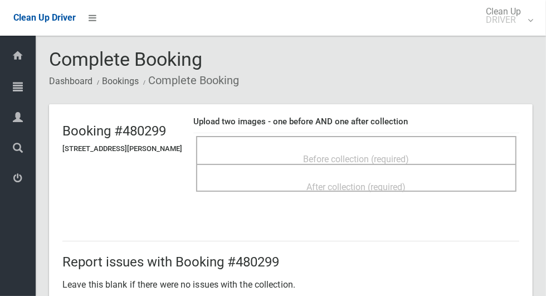
click at [393, 154] on span "Before collection (required)" at bounding box center [357, 159] width 106 height 11
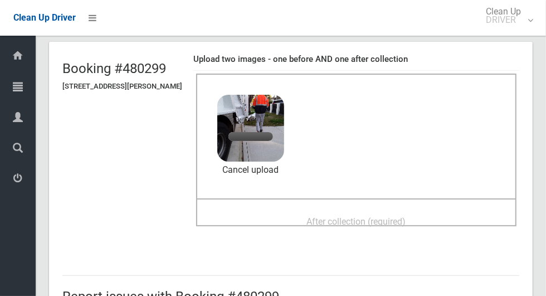
scroll to position [64, 0]
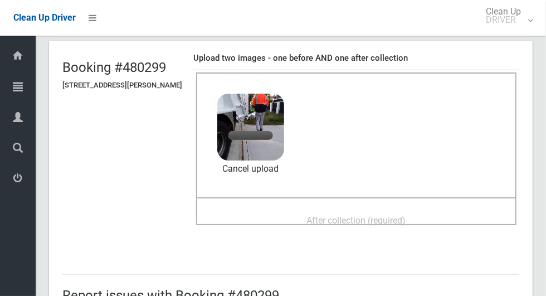
click at [406, 215] on span "After collection (required)" at bounding box center [356, 220] width 99 height 11
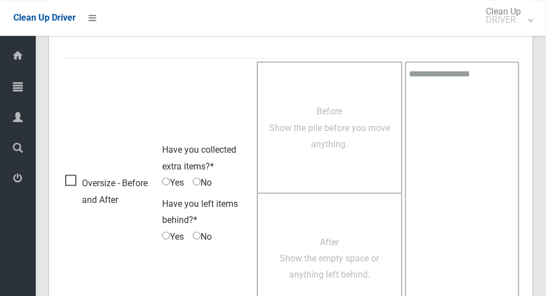
scroll to position [912, 0]
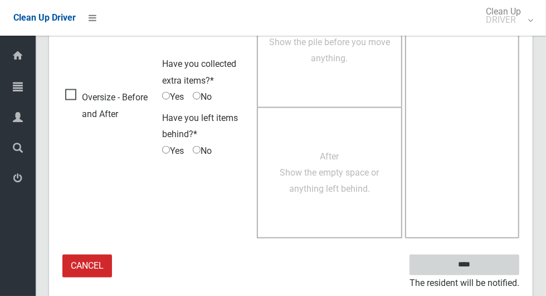
click at [473, 260] on input "****" at bounding box center [465, 265] width 110 height 21
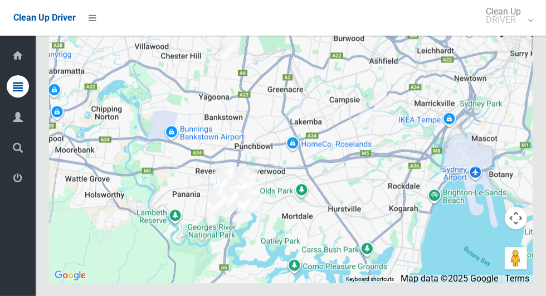
scroll to position [5916, 0]
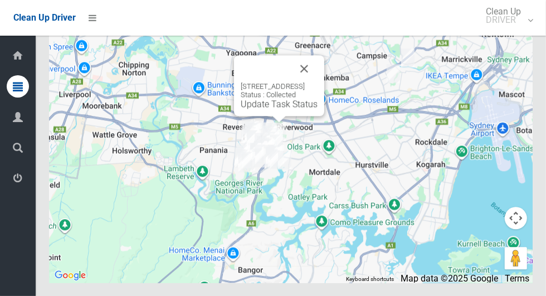
click at [318, 82] on button "Close" at bounding box center [304, 68] width 27 height 27
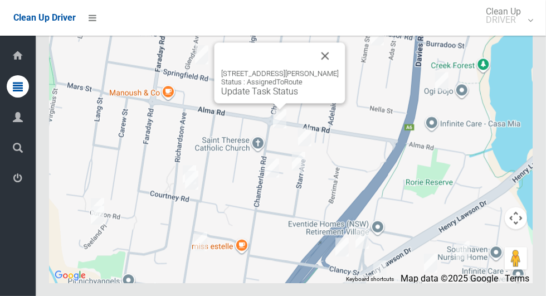
click at [265, 96] on link "Update Task Status" at bounding box center [259, 91] width 77 height 11
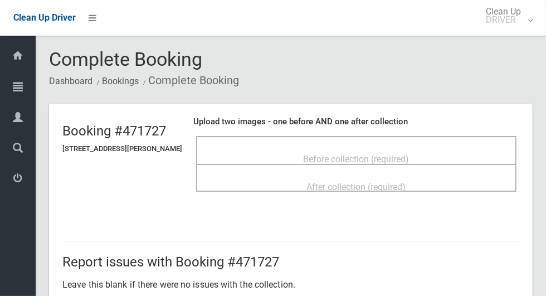
click at [410, 154] on span "Before collection (required)" at bounding box center [357, 159] width 106 height 11
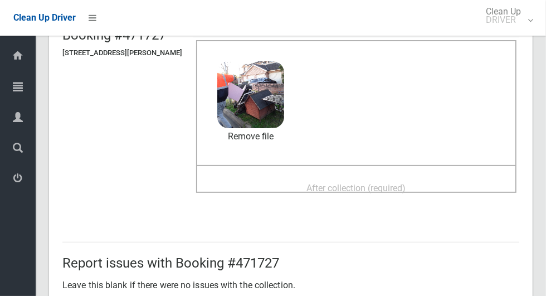
scroll to position [99, 0]
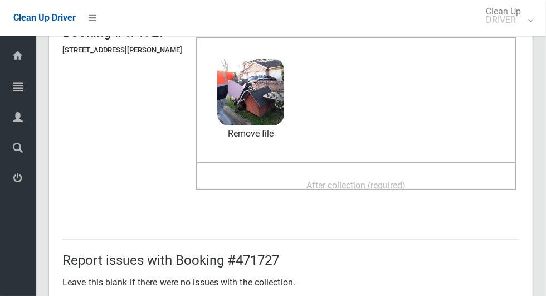
click at [456, 183] on div "After collection (required)" at bounding box center [356, 184] width 296 height 21
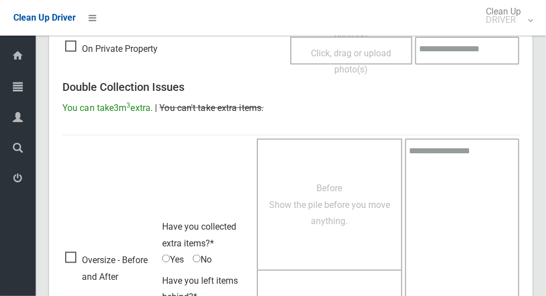
scroll to position [912, 0]
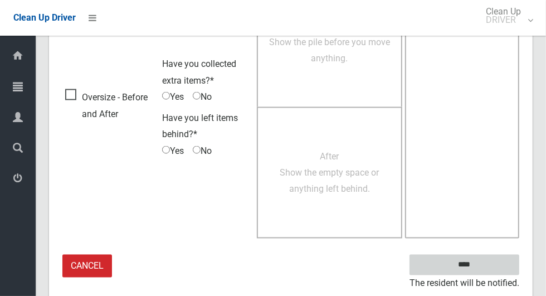
click at [484, 270] on input "****" at bounding box center [465, 265] width 110 height 21
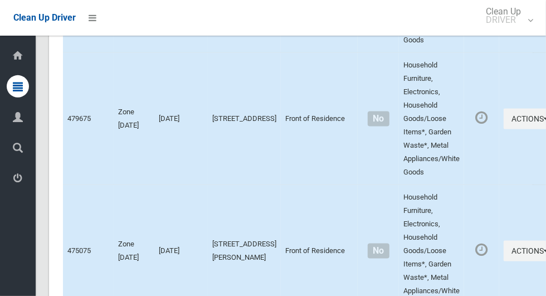
scroll to position [5916, 0]
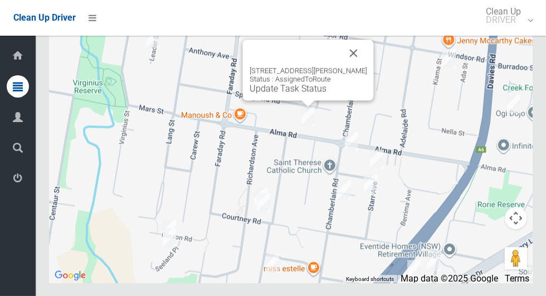
click at [351, 66] on button "Close" at bounding box center [354, 53] width 27 height 27
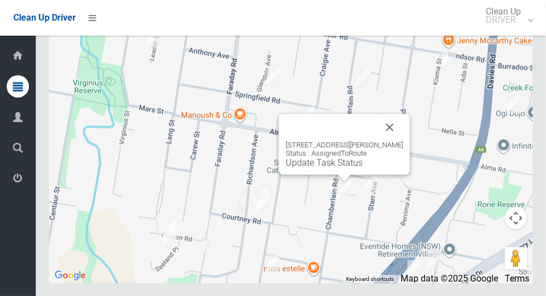
click at [402, 140] on button "Close" at bounding box center [390, 127] width 27 height 27
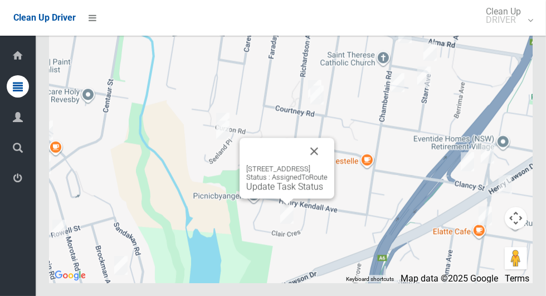
click at [328, 164] on button "Close" at bounding box center [314, 151] width 27 height 27
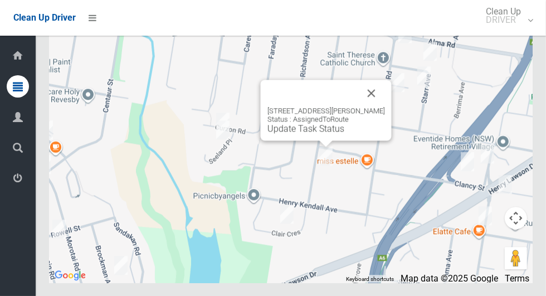
click at [385, 106] on button "Close" at bounding box center [371, 93] width 27 height 27
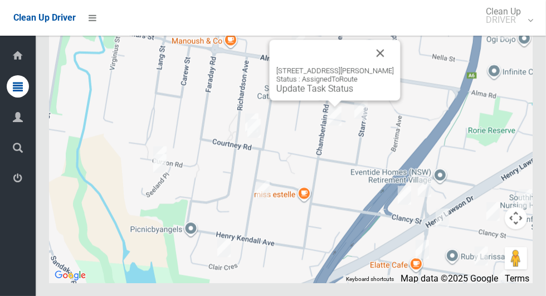
click at [391, 66] on button "Close" at bounding box center [380, 53] width 27 height 27
click at [386, 66] on button "Close" at bounding box center [380, 53] width 27 height 27
click at [318, 100] on div "51 Chamberlain Road, PADSTOW NSW 2211 Status : AssignedToRoute Update Task Stat…" at bounding box center [335, 70] width 131 height 61
click at [329, 94] on link "Update Task Status" at bounding box center [314, 88] width 77 height 11
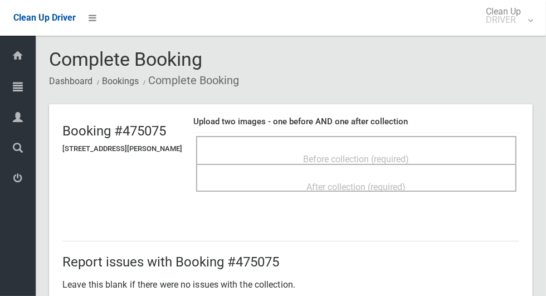
click at [435, 148] on div "Before collection (required)" at bounding box center [356, 158] width 296 height 21
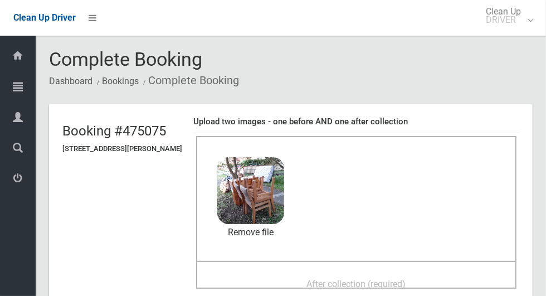
scroll to position [78, 0]
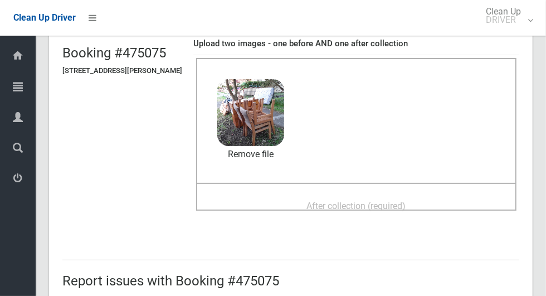
click at [485, 195] on div "After collection (required)" at bounding box center [356, 205] width 296 height 21
click at [383, 201] on span "After collection (required)" at bounding box center [356, 206] width 99 height 11
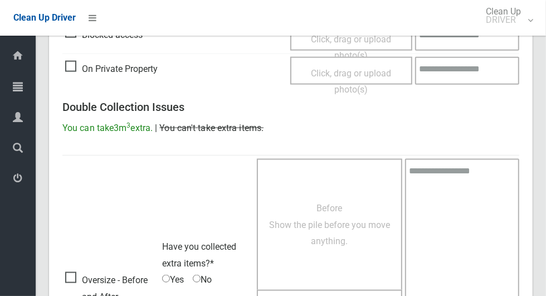
scroll to position [912, 0]
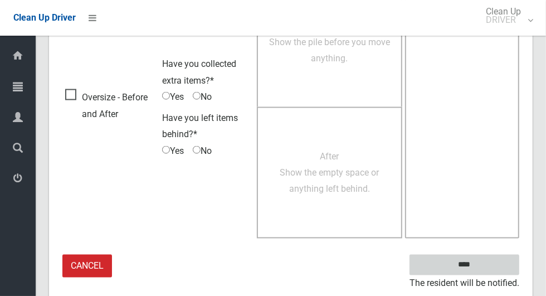
click at [484, 271] on input "****" at bounding box center [465, 265] width 110 height 21
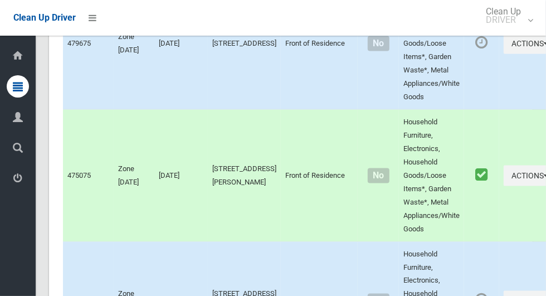
scroll to position [5916, 0]
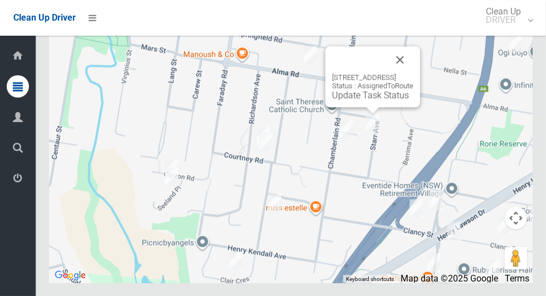
click at [375, 100] on link "Update Task Status" at bounding box center [370, 95] width 77 height 11
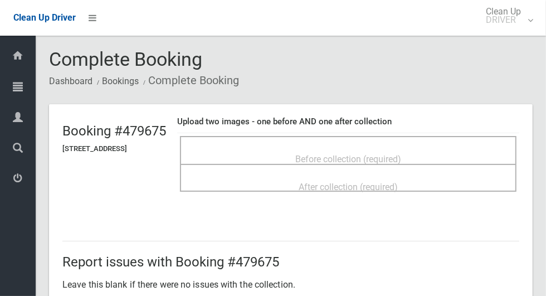
click at [401, 154] on span "Before collection (required)" at bounding box center [348, 159] width 106 height 11
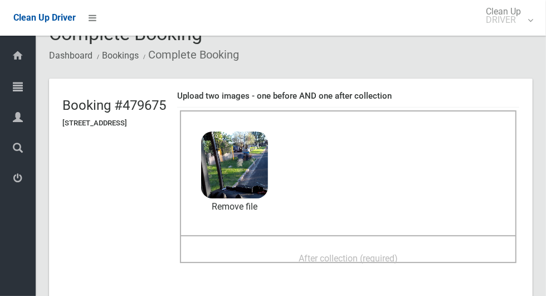
scroll to position [27, 0]
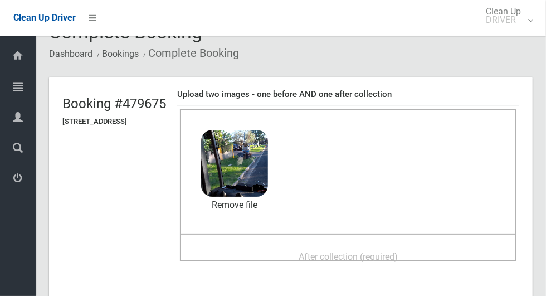
click at [440, 252] on div "After collection (required)" at bounding box center [348, 256] width 312 height 21
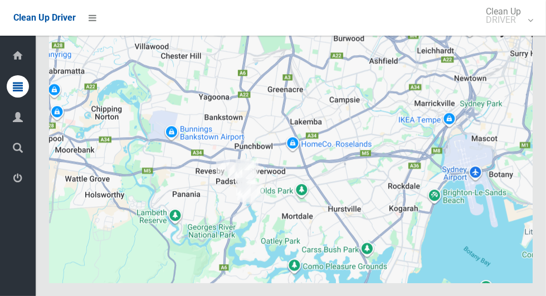
scroll to position [5916, 0]
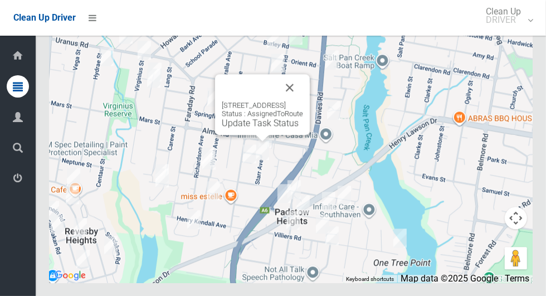
click at [270, 128] on link "Update Task Status" at bounding box center [260, 123] width 77 height 11
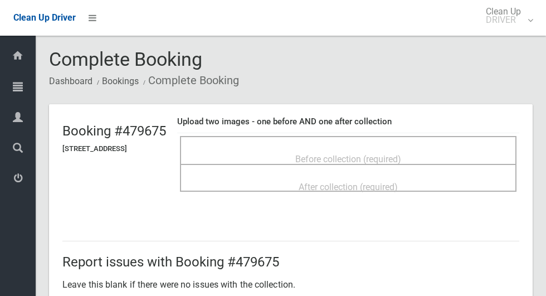
click at [463, 154] on div "Before collection (required)" at bounding box center [348, 158] width 312 height 21
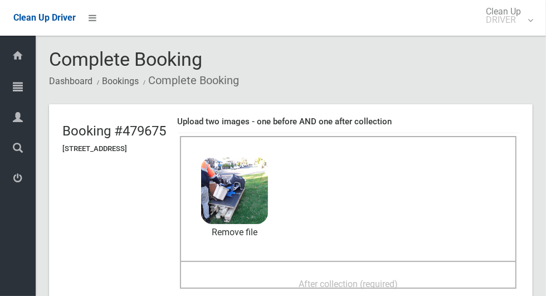
click at [436, 274] on div "After collection (required)" at bounding box center [348, 283] width 312 height 21
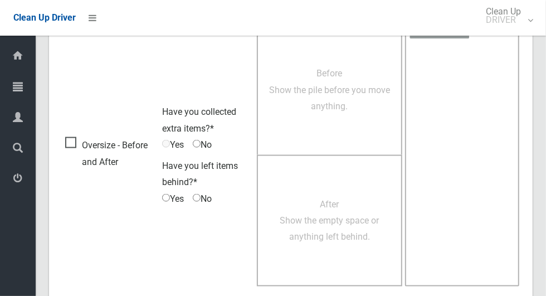
scroll to position [912, 0]
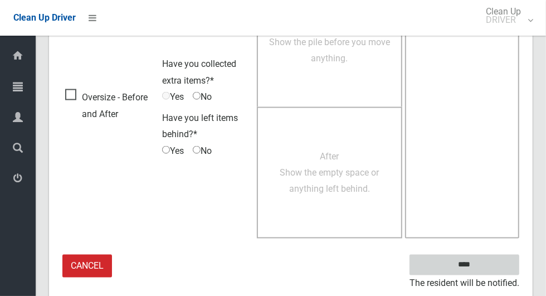
click at [484, 266] on input "****" at bounding box center [465, 265] width 110 height 21
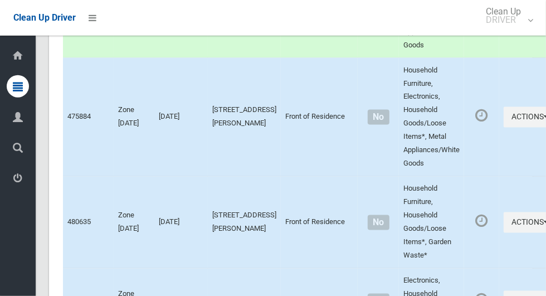
scroll to position [5916, 0]
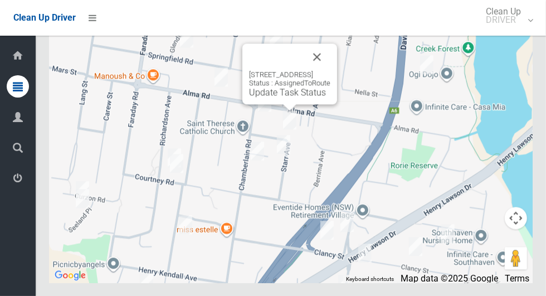
click at [285, 98] on link "Update Task Status" at bounding box center [287, 92] width 77 height 11
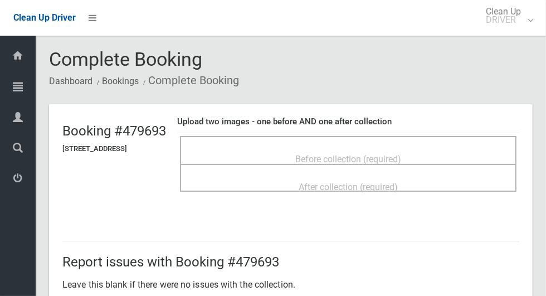
click at [440, 148] on div "Before collection (required)" at bounding box center [348, 158] width 312 height 21
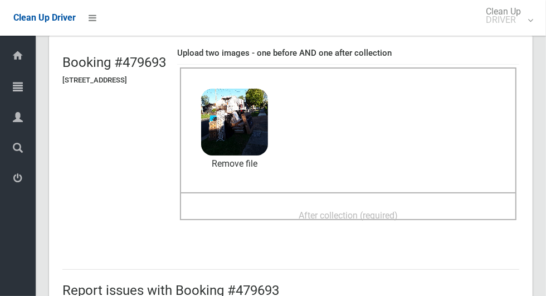
scroll to position [70, 0]
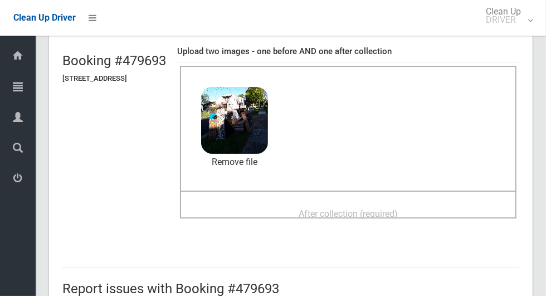
click at [451, 207] on div "After collection (required)" at bounding box center [348, 213] width 312 height 21
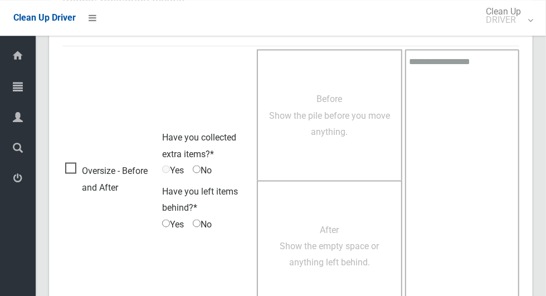
scroll to position [912, 0]
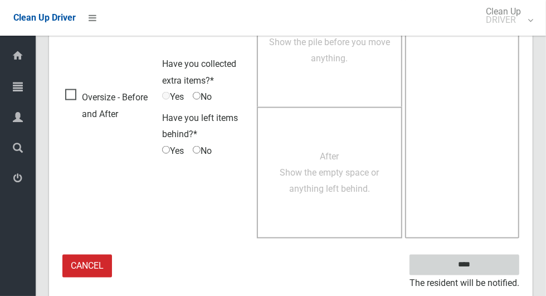
click at [485, 263] on input "****" at bounding box center [465, 265] width 110 height 21
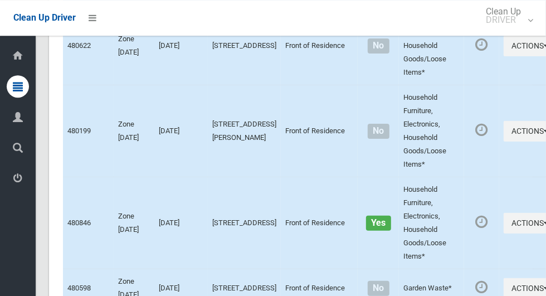
scroll to position [5916, 0]
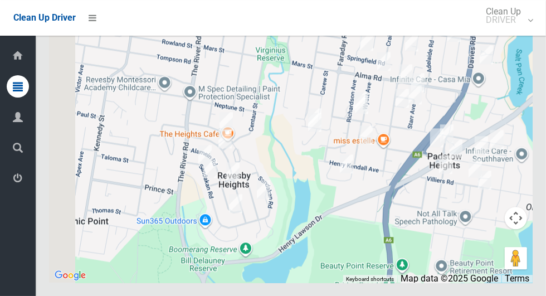
click at [260, 203] on img at bounding box center [263, 190] width 22 height 28
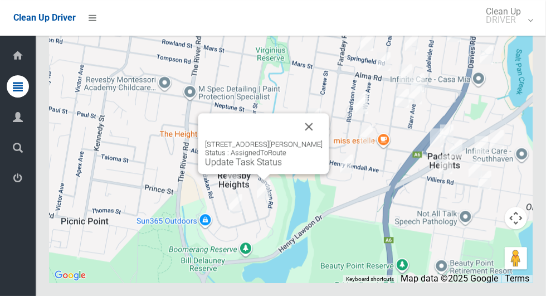
click at [323, 140] on button "Close" at bounding box center [309, 126] width 27 height 27
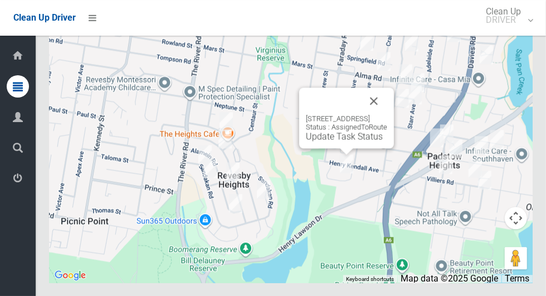
click at [387, 114] on button "Close" at bounding box center [374, 101] width 27 height 27
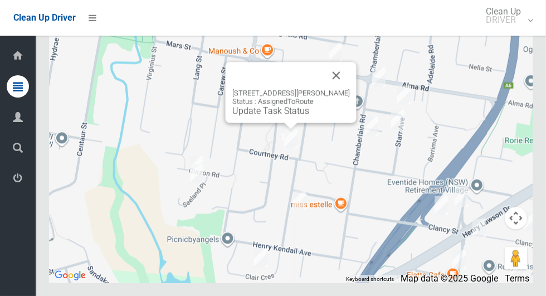
click at [347, 89] on button "Close" at bounding box center [336, 75] width 27 height 27
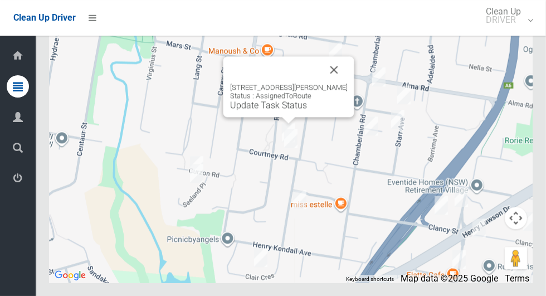
click at [348, 83] on button "Close" at bounding box center [334, 69] width 27 height 27
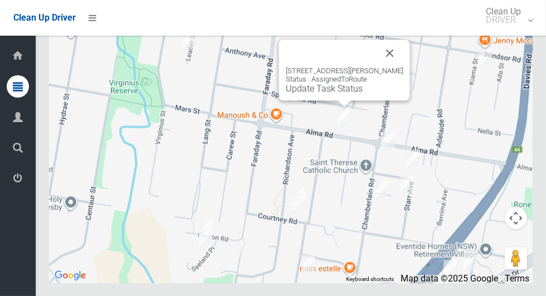
click at [396, 66] on button "Close" at bounding box center [390, 53] width 27 height 27
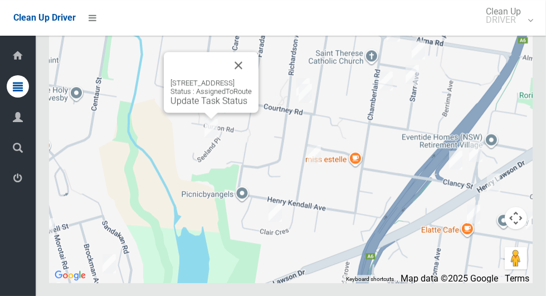
click at [252, 79] on button "Close" at bounding box center [238, 65] width 27 height 27
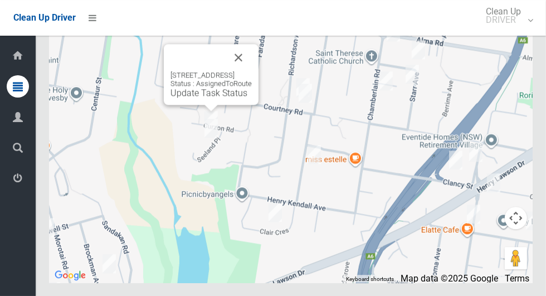
click at [252, 71] on button "Close" at bounding box center [238, 57] width 27 height 27
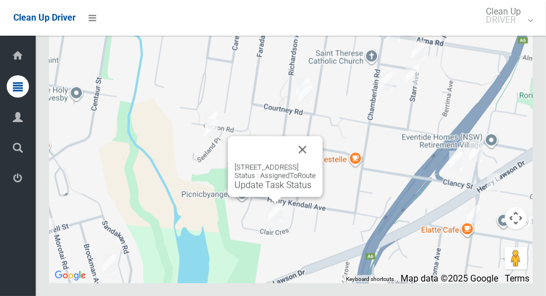
click at [316, 163] on button "Close" at bounding box center [302, 149] width 27 height 27
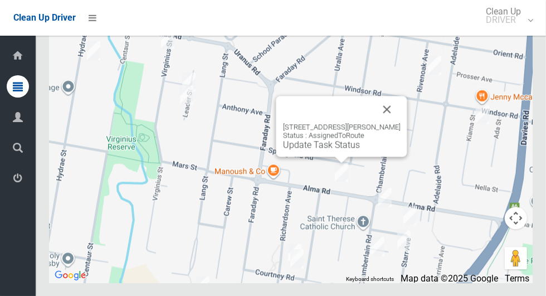
click at [395, 123] on button "Close" at bounding box center [387, 109] width 27 height 27
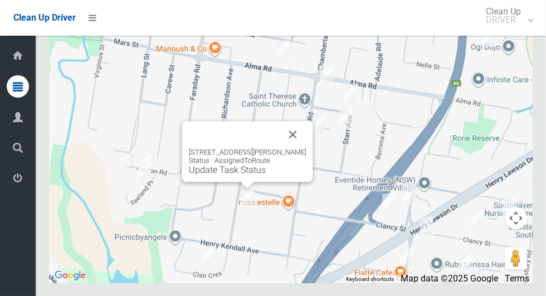
click at [307, 148] on button "Close" at bounding box center [293, 134] width 27 height 27
click at [230, 182] on div "17 Connolly Avenue, PADSTOW HEIGHTS NSW 2211 Status : AssignedToRoute Update Ta…" at bounding box center [247, 151] width 131 height 61
click at [232, 175] on link "Update Task Status" at bounding box center [227, 169] width 77 height 11
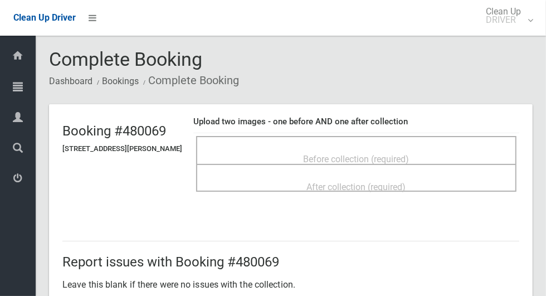
click at [376, 154] on span "Before collection (required)" at bounding box center [357, 159] width 106 height 11
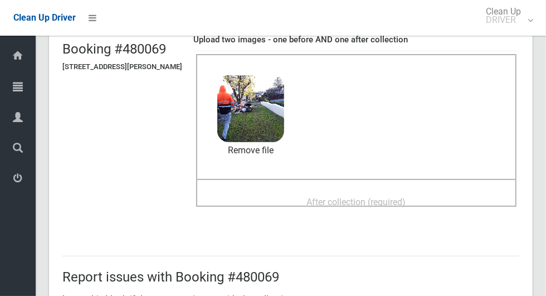
scroll to position [94, 0]
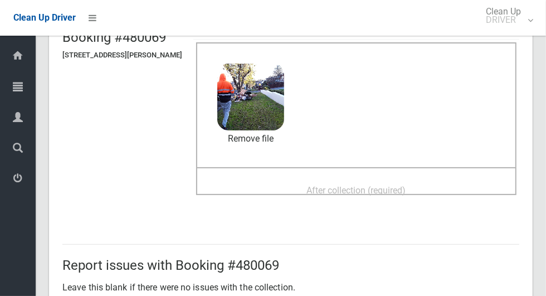
click at [461, 184] on div "After collection (required)" at bounding box center [356, 189] width 296 height 21
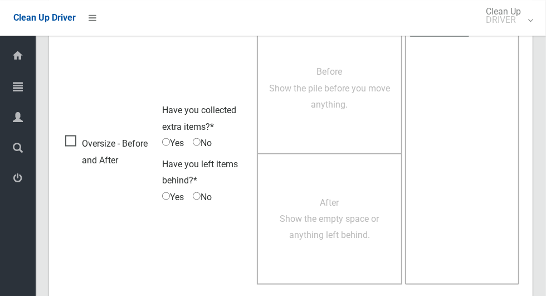
scroll to position [912, 0]
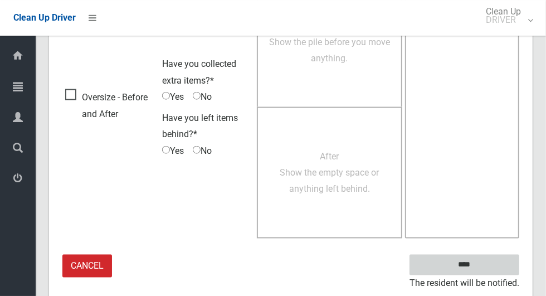
click at [486, 264] on input "****" at bounding box center [465, 265] width 110 height 21
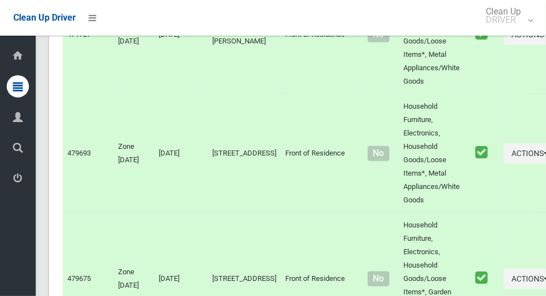
scroll to position [5916, 0]
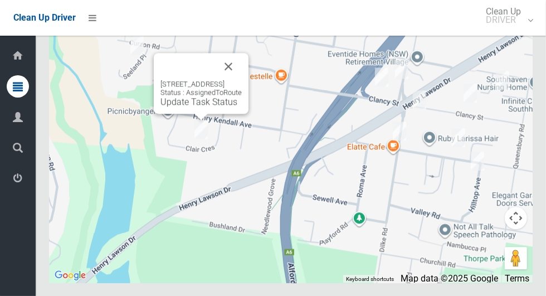
click at [184, 107] on link "Update Task Status" at bounding box center [199, 101] width 77 height 11
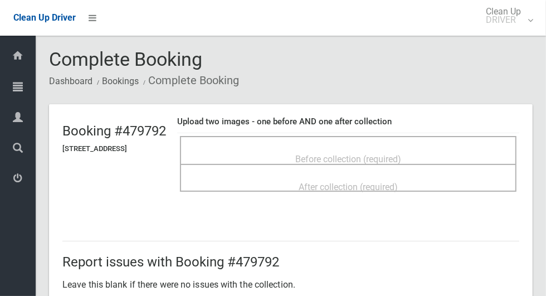
click at [401, 154] on span "Before collection (required)" at bounding box center [348, 159] width 106 height 11
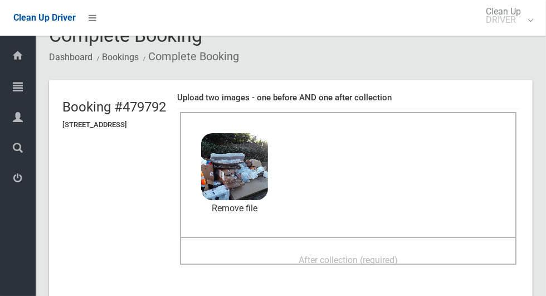
scroll to position [25, 0]
click at [398, 254] on span "After collection (required)" at bounding box center [348, 259] width 99 height 11
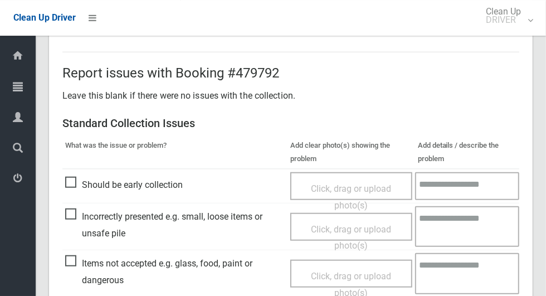
scroll to position [912, 0]
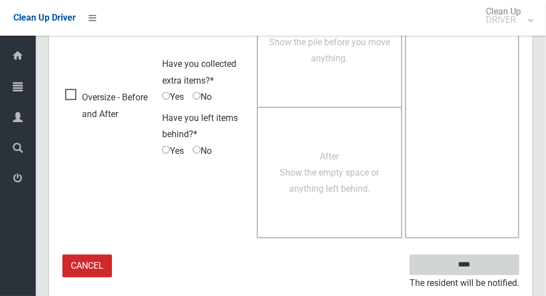
click at [484, 270] on input "****" at bounding box center [465, 265] width 110 height 21
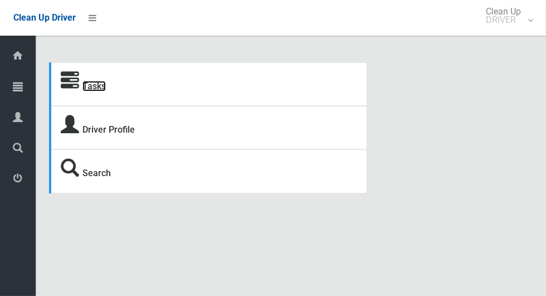
click at [95, 84] on link "Tasks" at bounding box center [93, 86] width 23 height 11
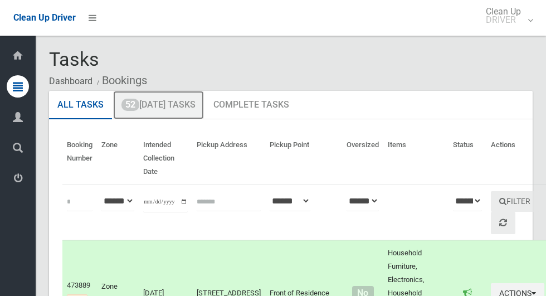
click at [186, 103] on link "52 [DATE] Tasks" at bounding box center [158, 105] width 91 height 29
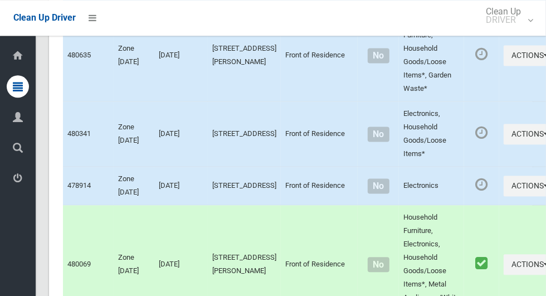
scroll to position [5916, 0]
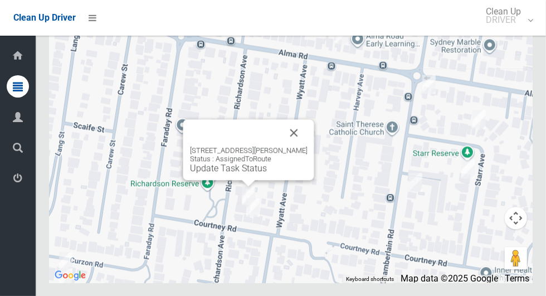
click at [230, 173] on link "Update Task Status" at bounding box center [228, 168] width 77 height 11
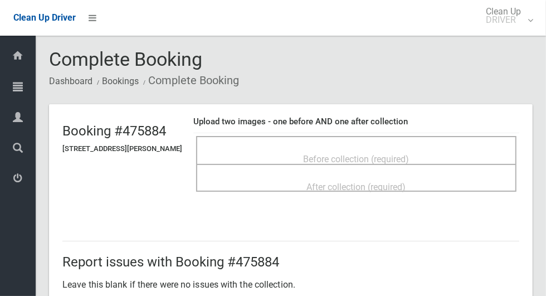
click at [342, 157] on span "Before collection (required)" at bounding box center [357, 159] width 106 height 11
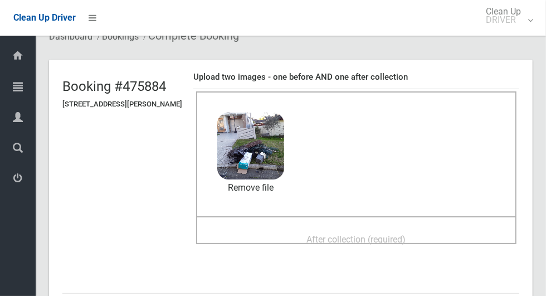
scroll to position [47, 0]
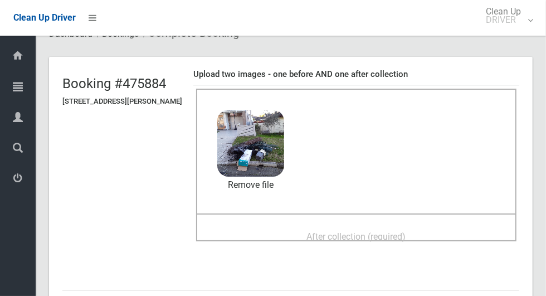
click at [406, 231] on span "After collection (required)" at bounding box center [356, 236] width 99 height 11
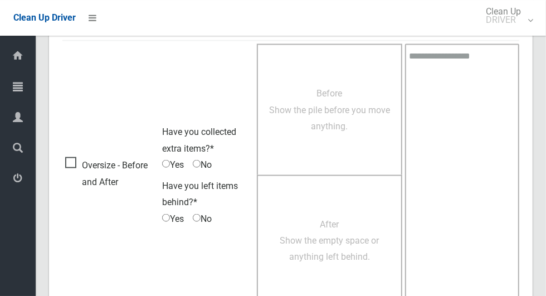
scroll to position [912, 0]
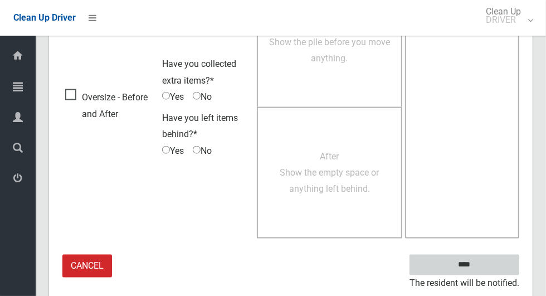
click at [484, 262] on input "****" at bounding box center [465, 265] width 110 height 21
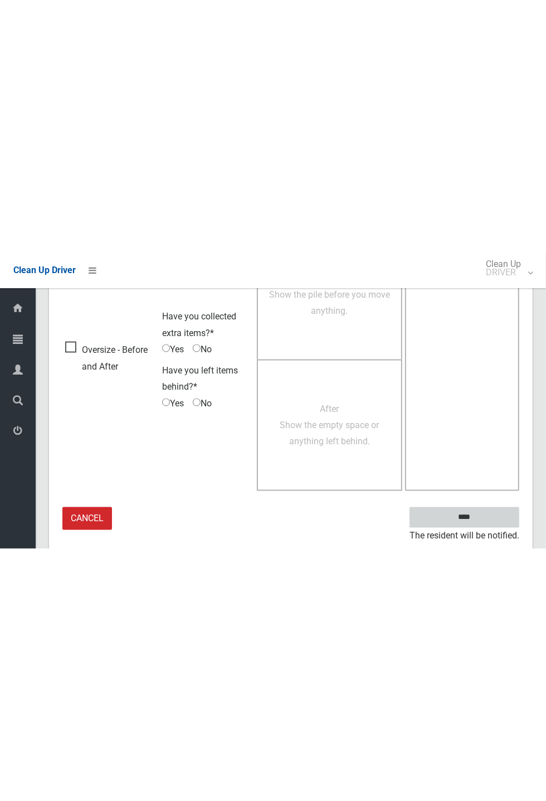
scroll to position [439, 0]
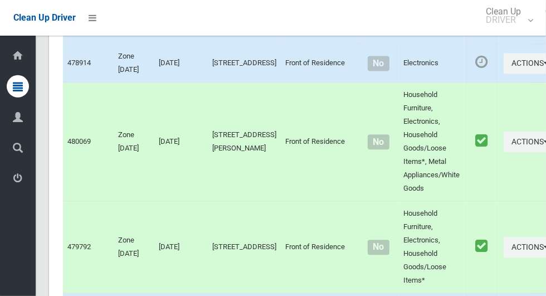
scroll to position [5916, 0]
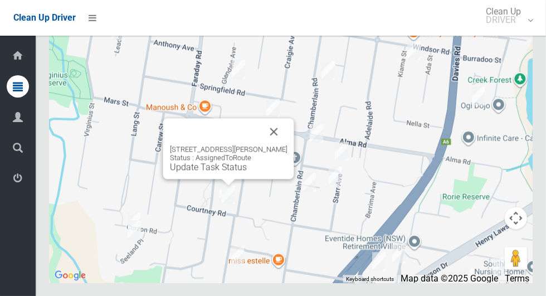
click at [214, 172] on link "Update Task Status" at bounding box center [208, 167] width 77 height 11
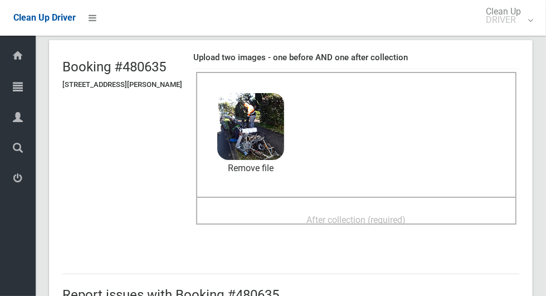
scroll to position [65, 0]
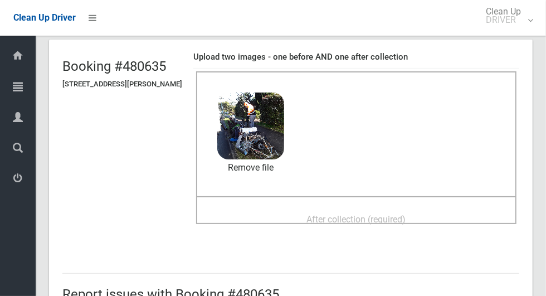
click at [406, 214] on span "After collection (required)" at bounding box center [356, 219] width 99 height 11
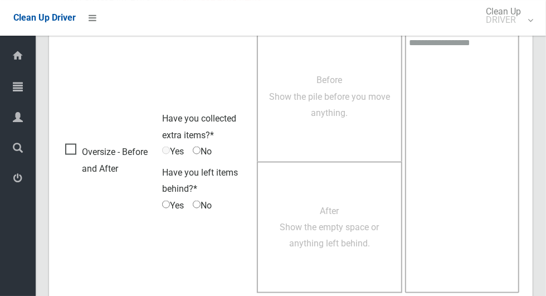
scroll to position [912, 0]
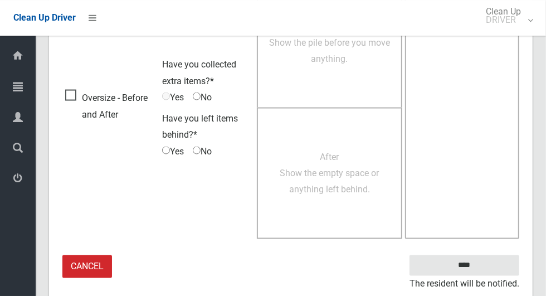
click at [480, 275] on small "The resident will be notified." at bounding box center [465, 283] width 110 height 17
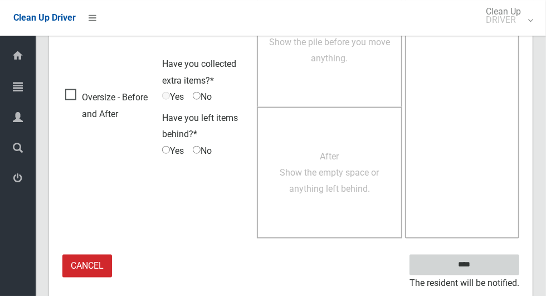
click at [490, 268] on input "****" at bounding box center [465, 265] width 110 height 21
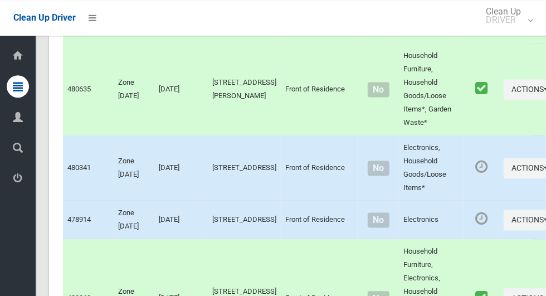
scroll to position [3322, 0]
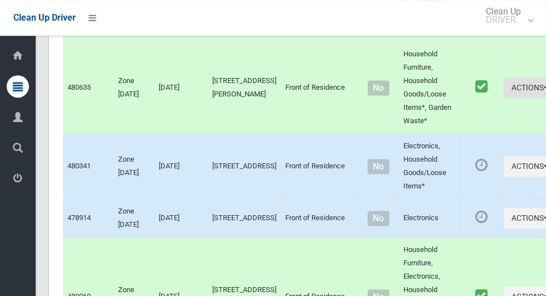
click at [545, 91] on icon "button" at bounding box center [547, 88] width 4 height 8
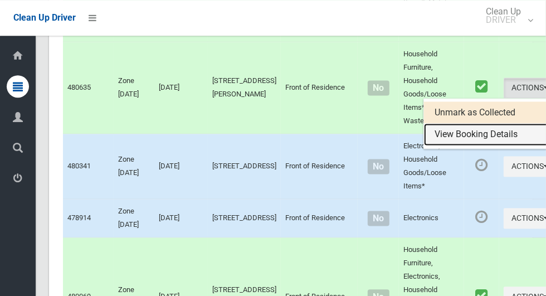
click at [472, 145] on link "View Booking Details" at bounding box center [490, 134] width 133 height 22
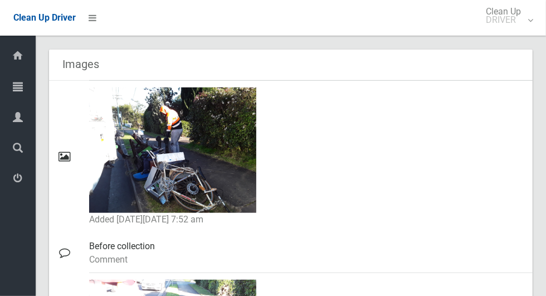
scroll to position [492, 0]
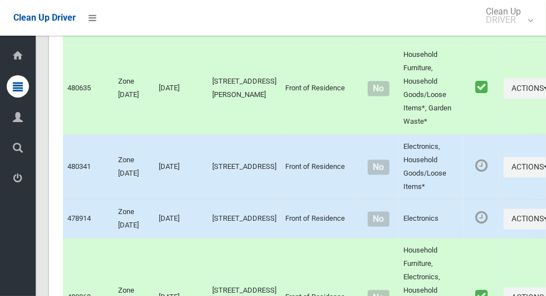
scroll to position [3322, 0]
click at [545, 92] on icon "button" at bounding box center [547, 88] width 4 height 8
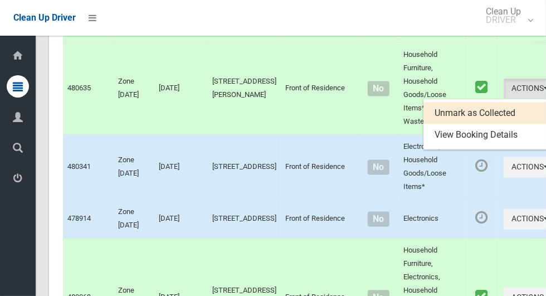
click at [538, 149] on div at bounding box center [273, 148] width 546 height 296
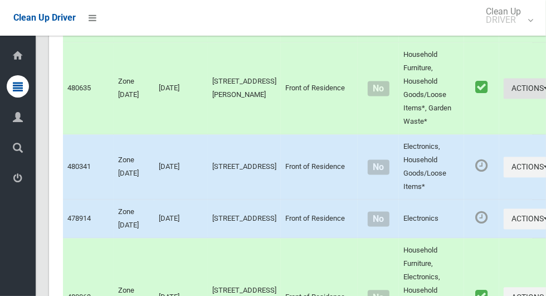
click at [545, 92] on icon "button" at bounding box center [547, 88] width 4 height 8
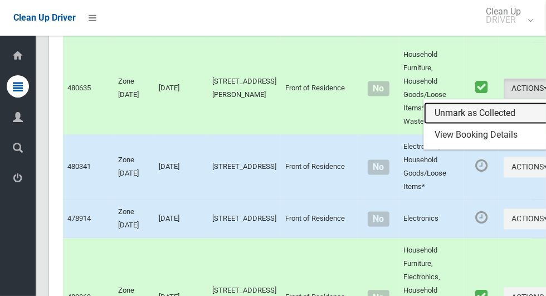
click at [473, 124] on link "Unmark as Collected" at bounding box center [490, 113] width 133 height 22
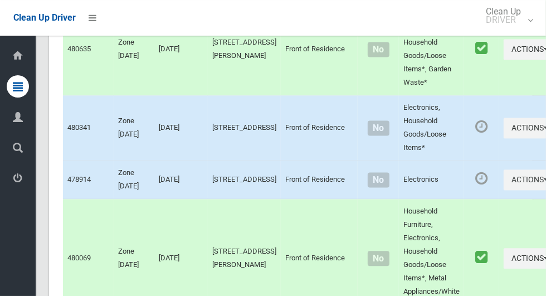
scroll to position [3458, 0]
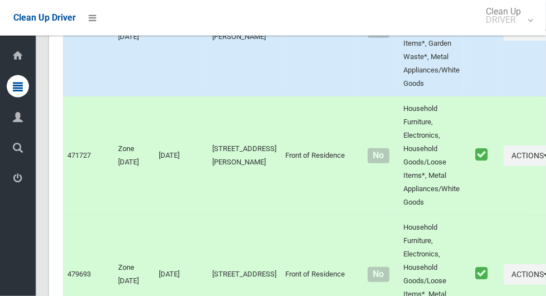
scroll to position [2656, 0]
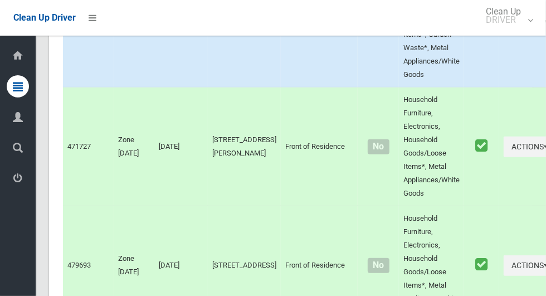
click at [545, 25] on icon "button" at bounding box center [547, 21] width 4 height 8
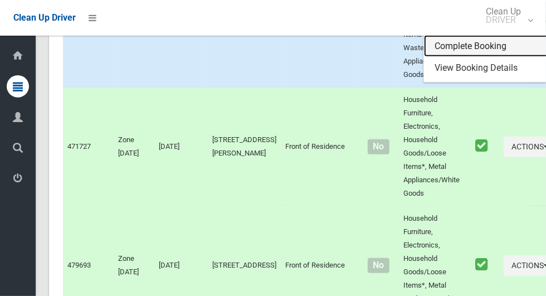
click at [464, 57] on link "Complete Booking" at bounding box center [490, 46] width 133 height 22
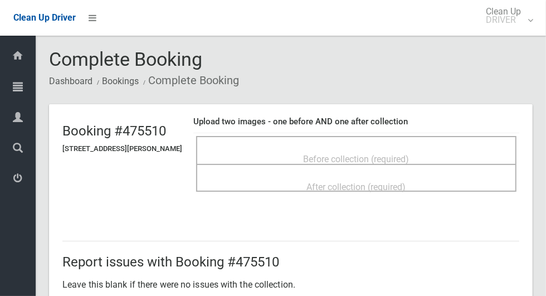
click at [312, 154] on span "Before collection (required)" at bounding box center [357, 159] width 106 height 11
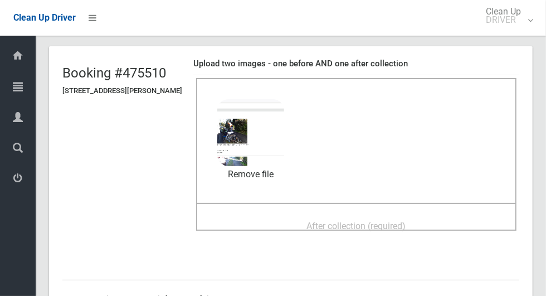
scroll to position [57, 0]
click at [439, 225] on div "After collection (required)" at bounding box center [356, 226] width 296 height 21
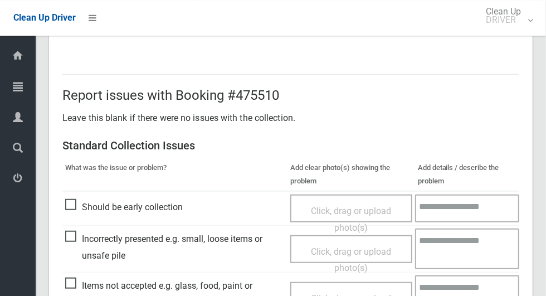
scroll to position [912, 0]
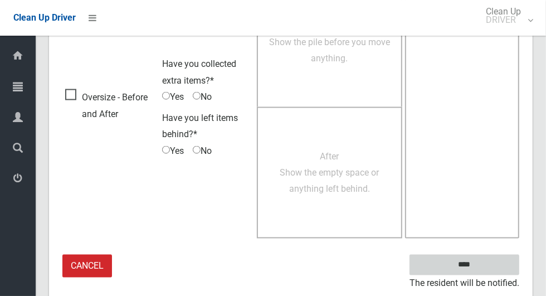
click at [484, 271] on input "****" at bounding box center [465, 265] width 110 height 21
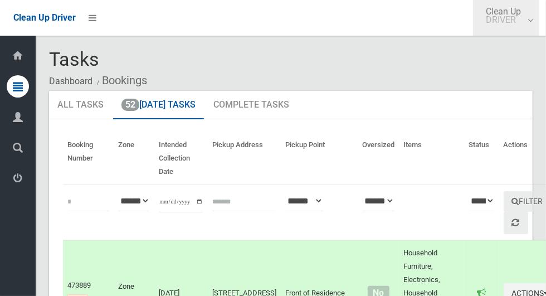
click at [540, 26] on link "Clean Up DRIVER" at bounding box center [506, 18] width 66 height 36
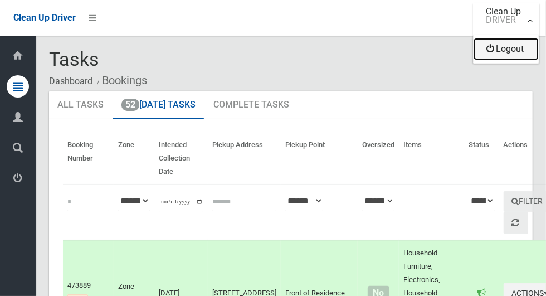
click at [514, 54] on link "Logout" at bounding box center [506, 49] width 65 height 22
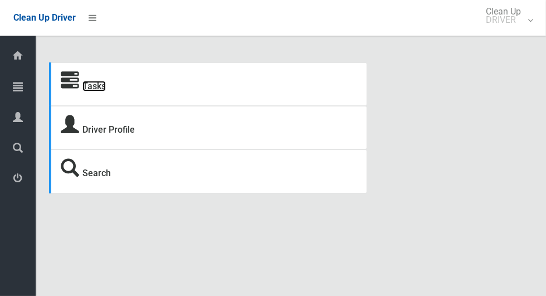
click at [101, 86] on link "Tasks" at bounding box center [93, 86] width 23 height 11
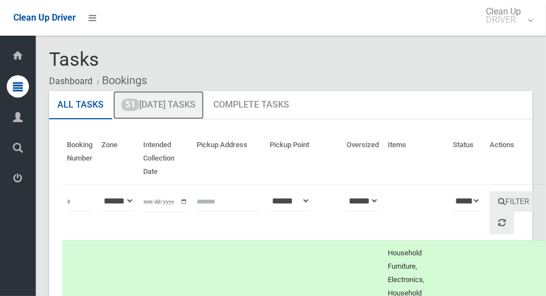
click at [198, 110] on link "51 [DATE] Tasks" at bounding box center [158, 105] width 91 height 29
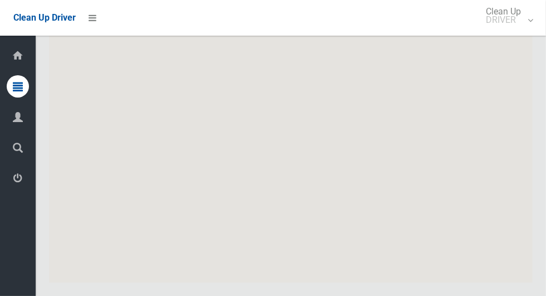
scroll to position [5864, 0]
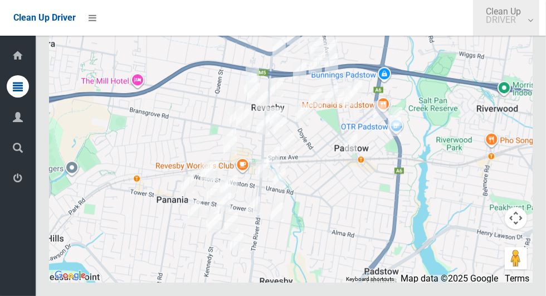
click at [540, 23] on link "Clean Up DRIVER" at bounding box center [506, 18] width 66 height 36
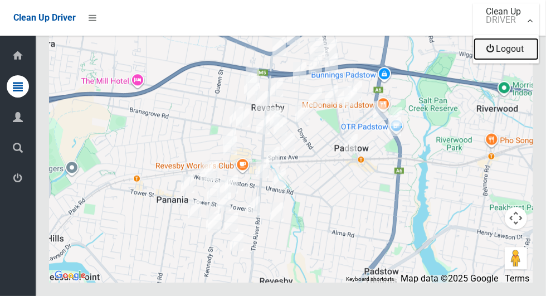
click at [527, 56] on link "Logout" at bounding box center [506, 49] width 65 height 22
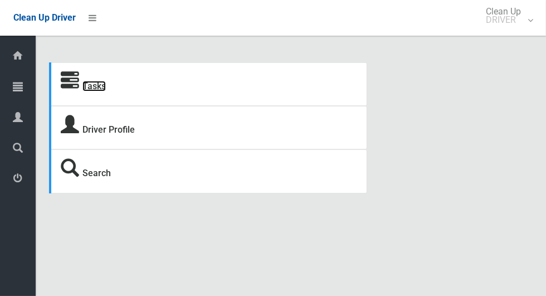
click at [85, 91] on link "Tasks" at bounding box center [93, 86] width 23 height 11
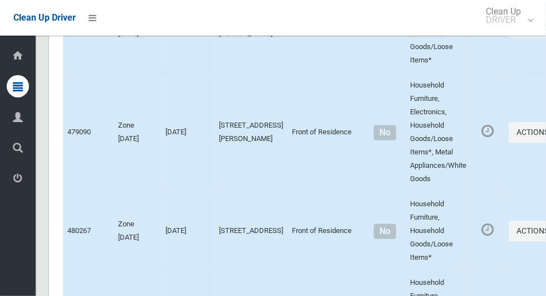
scroll to position [5676, 0]
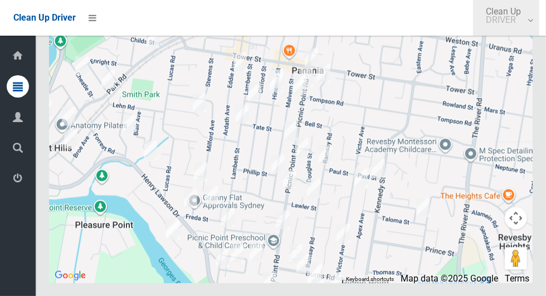
click at [533, 25] on link "Clean Up DRIVER" at bounding box center [506, 18] width 66 height 36
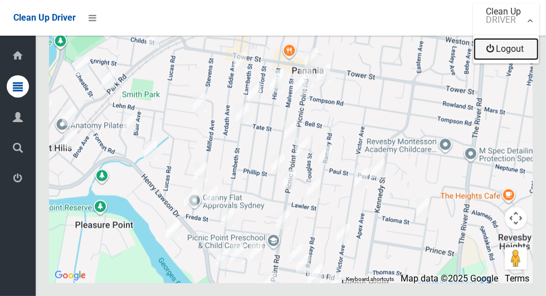
click at [522, 52] on link "Logout" at bounding box center [506, 49] width 65 height 22
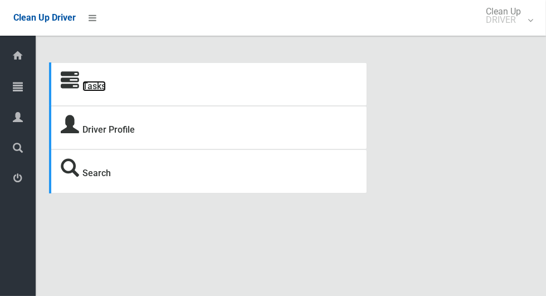
click at [86, 91] on link "Tasks" at bounding box center [93, 86] width 23 height 11
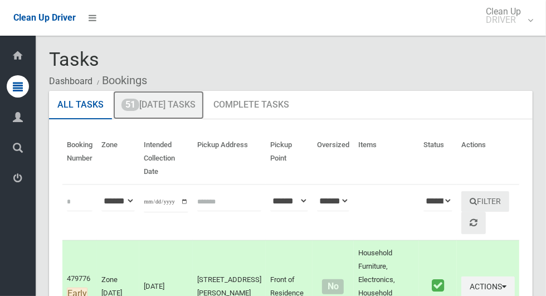
click at [153, 109] on link "51 Today's Tasks" at bounding box center [158, 105] width 91 height 29
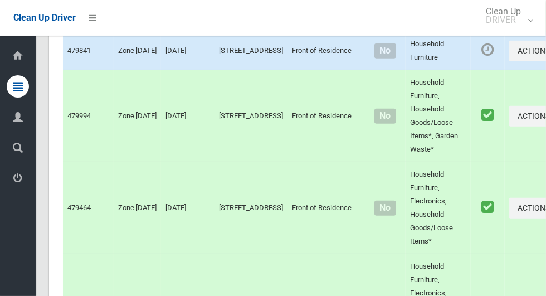
scroll to position [5502, 0]
